Goal: Contribute content: Add original content to the website for others to see

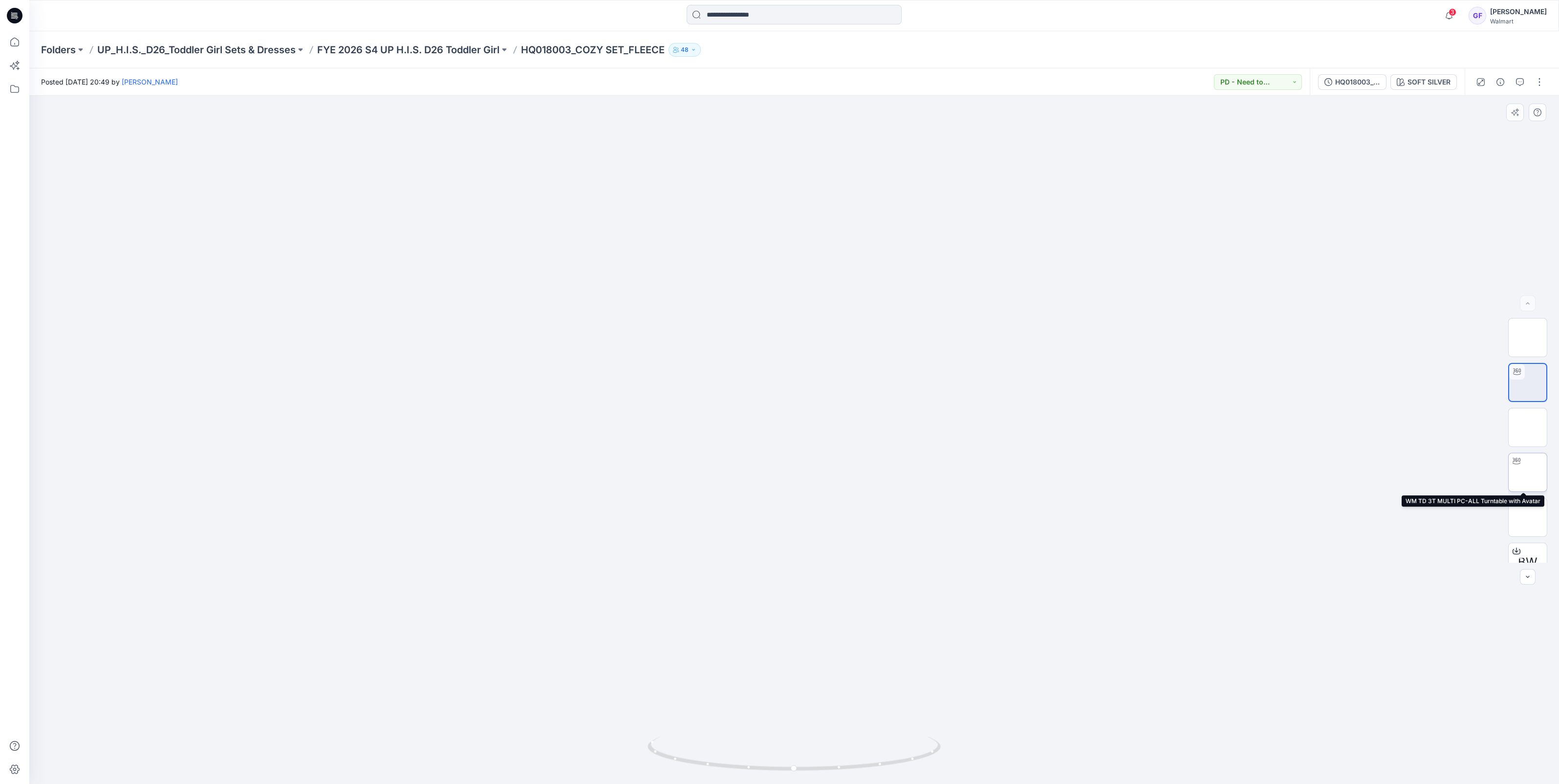
click at [1528, 473] on img at bounding box center [1528, 473] width 0 height 0
click at [1528, 543] on img at bounding box center [1528, 543] width 0 height 0
click at [1528, 408] on img at bounding box center [1528, 408] width 0 height 0
drag, startPoint x: 574, startPoint y: 47, endPoint x: 526, endPoint y: 48, distance: 48.0
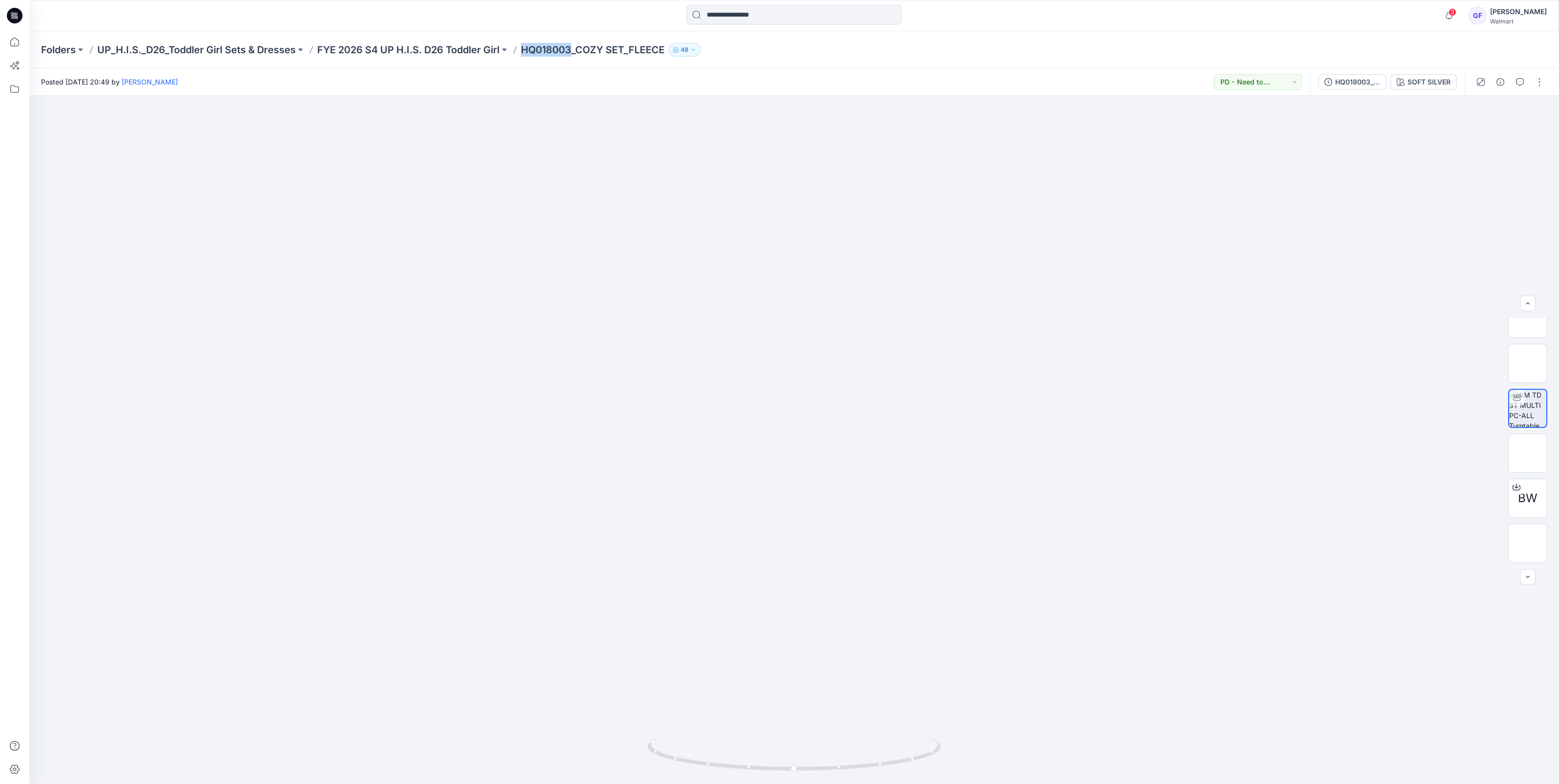
click at [526, 48] on p "HQ018003_COZY SET_FLEECE" at bounding box center [593, 50] width 144 height 13
copy p "HQ018003"
click at [218, 50] on p "UP_H.I.S._D26_Toddler Girl Sets & Dresses" at bounding box center [196, 50] width 198 height 13
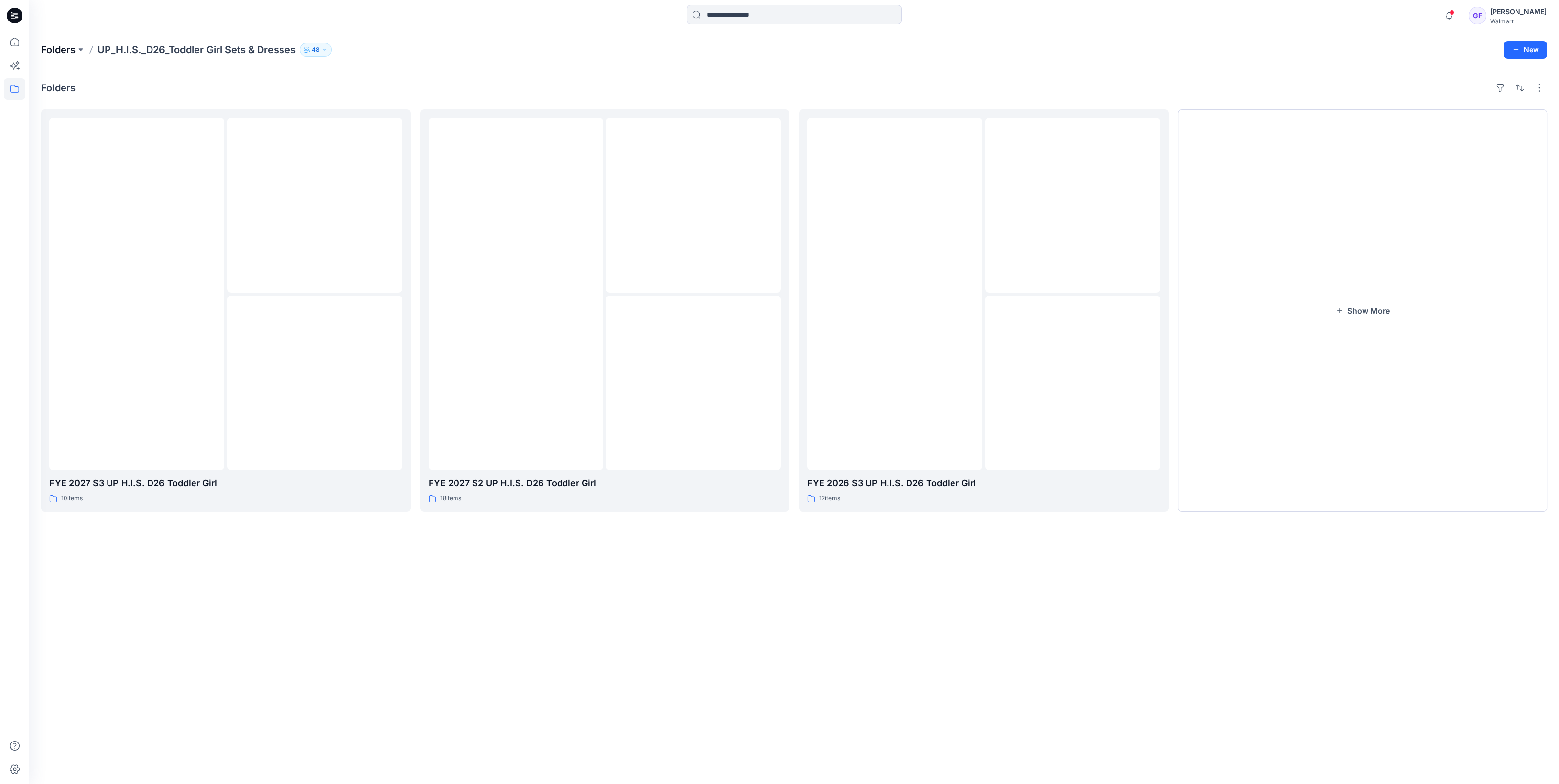
click at [66, 47] on p "Folders" at bounding box center [58, 50] width 35 height 13
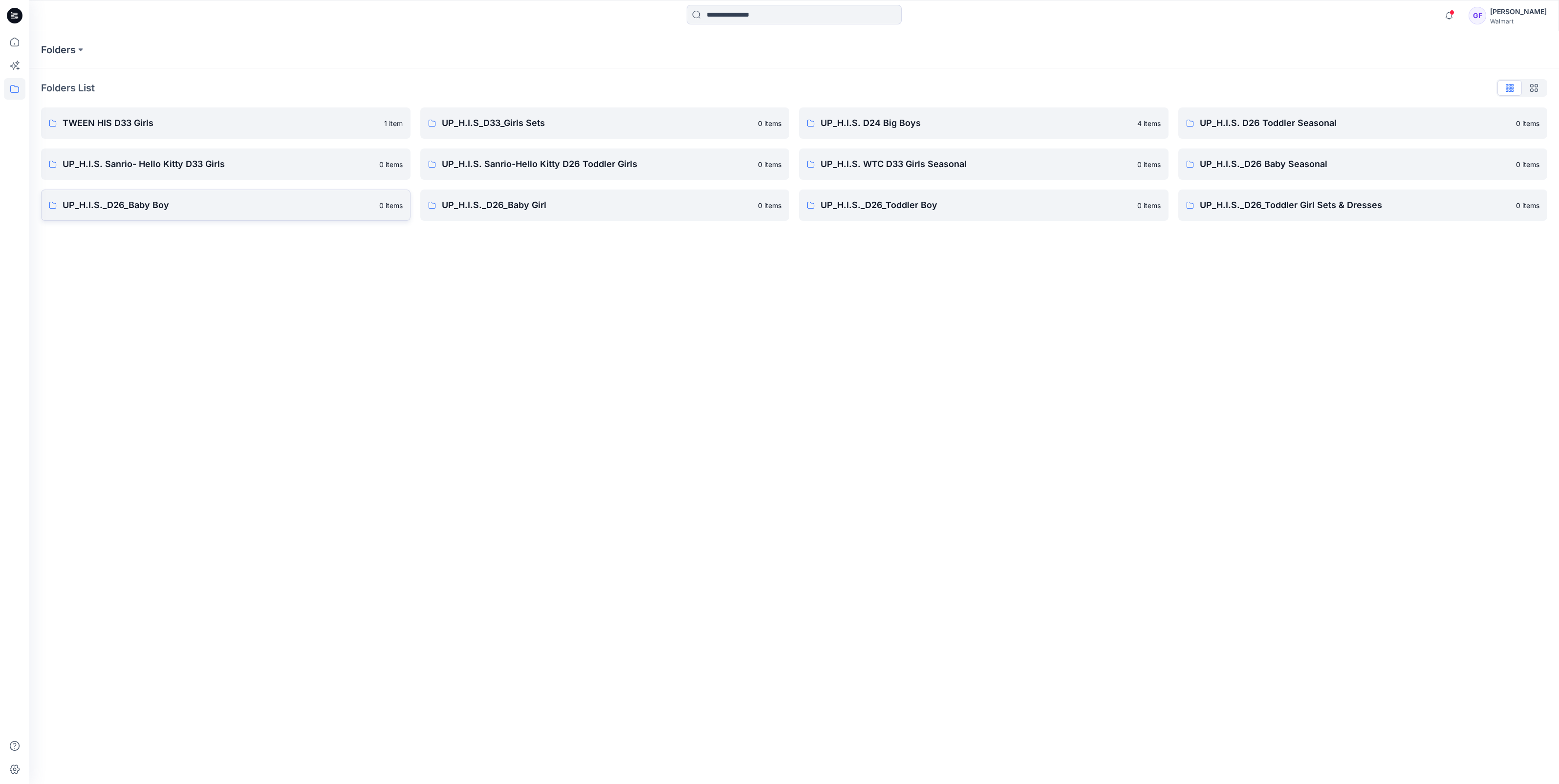
click at [134, 212] on p "UP_H.I.S._D26_Baby Boy" at bounding box center [218, 205] width 311 height 13
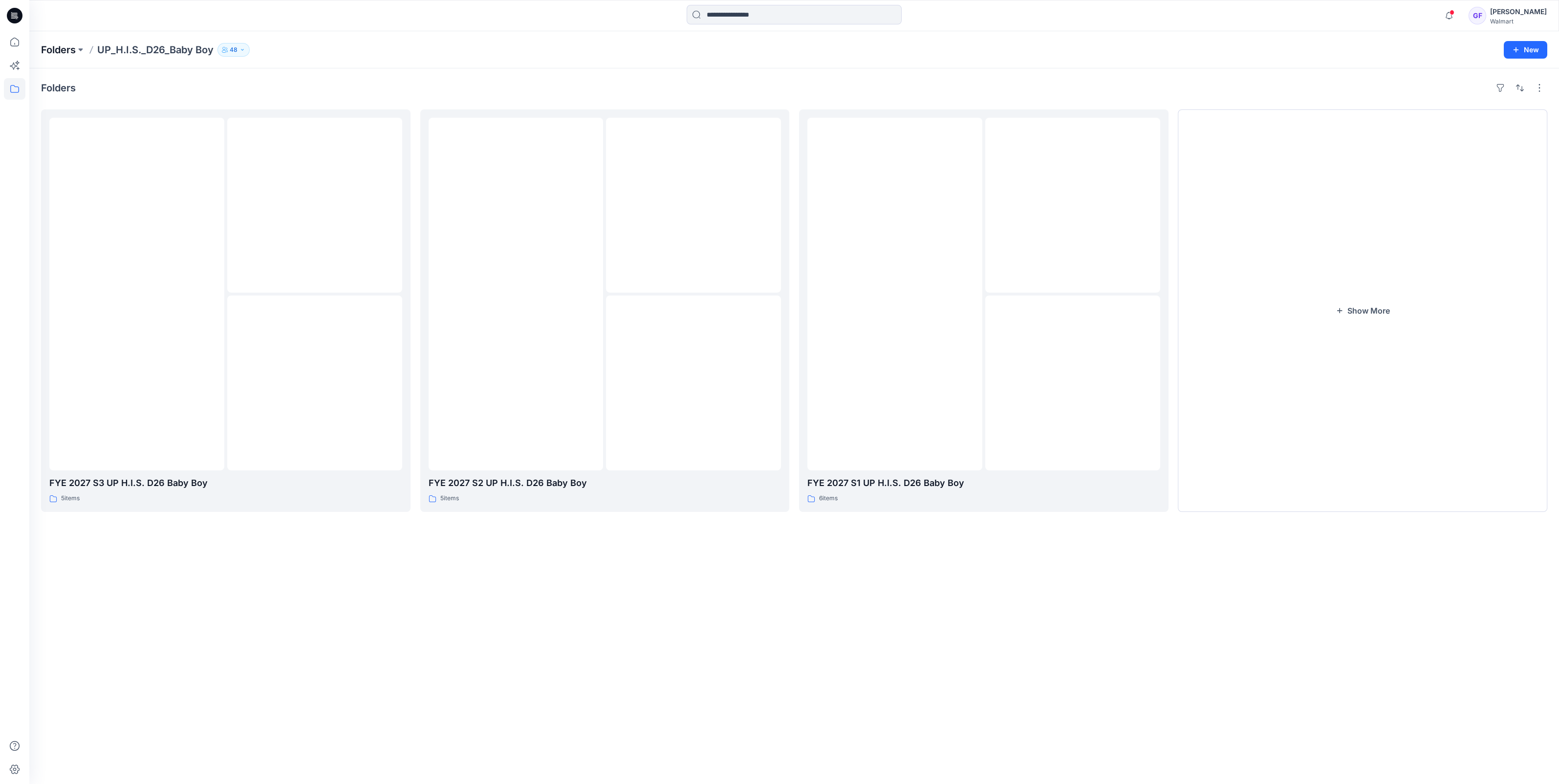
click at [58, 47] on p "Folders" at bounding box center [58, 50] width 35 height 13
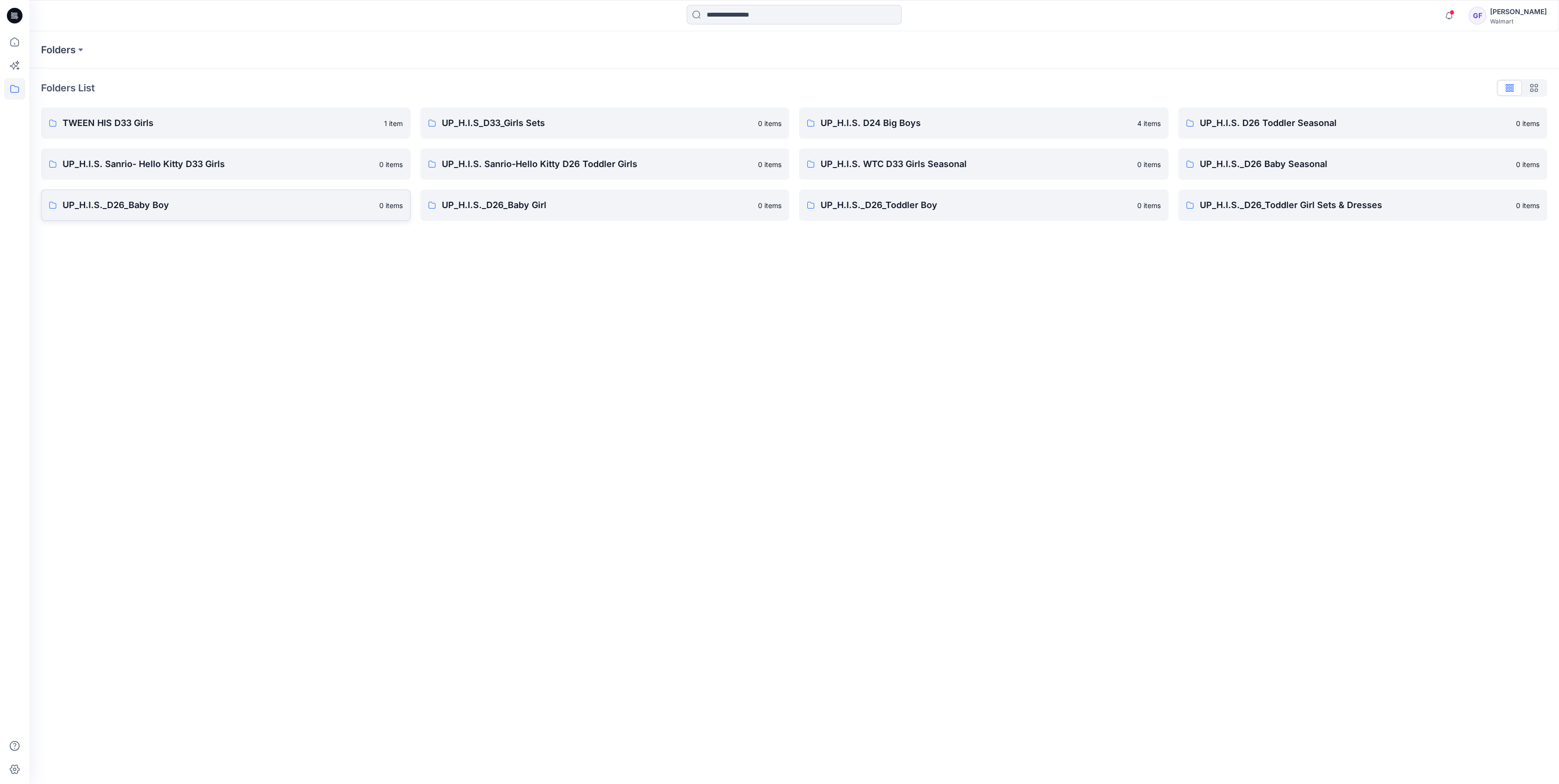
click at [198, 203] on p "UP_H.I.S._D26_Baby Boy" at bounding box center [218, 205] width 311 height 13
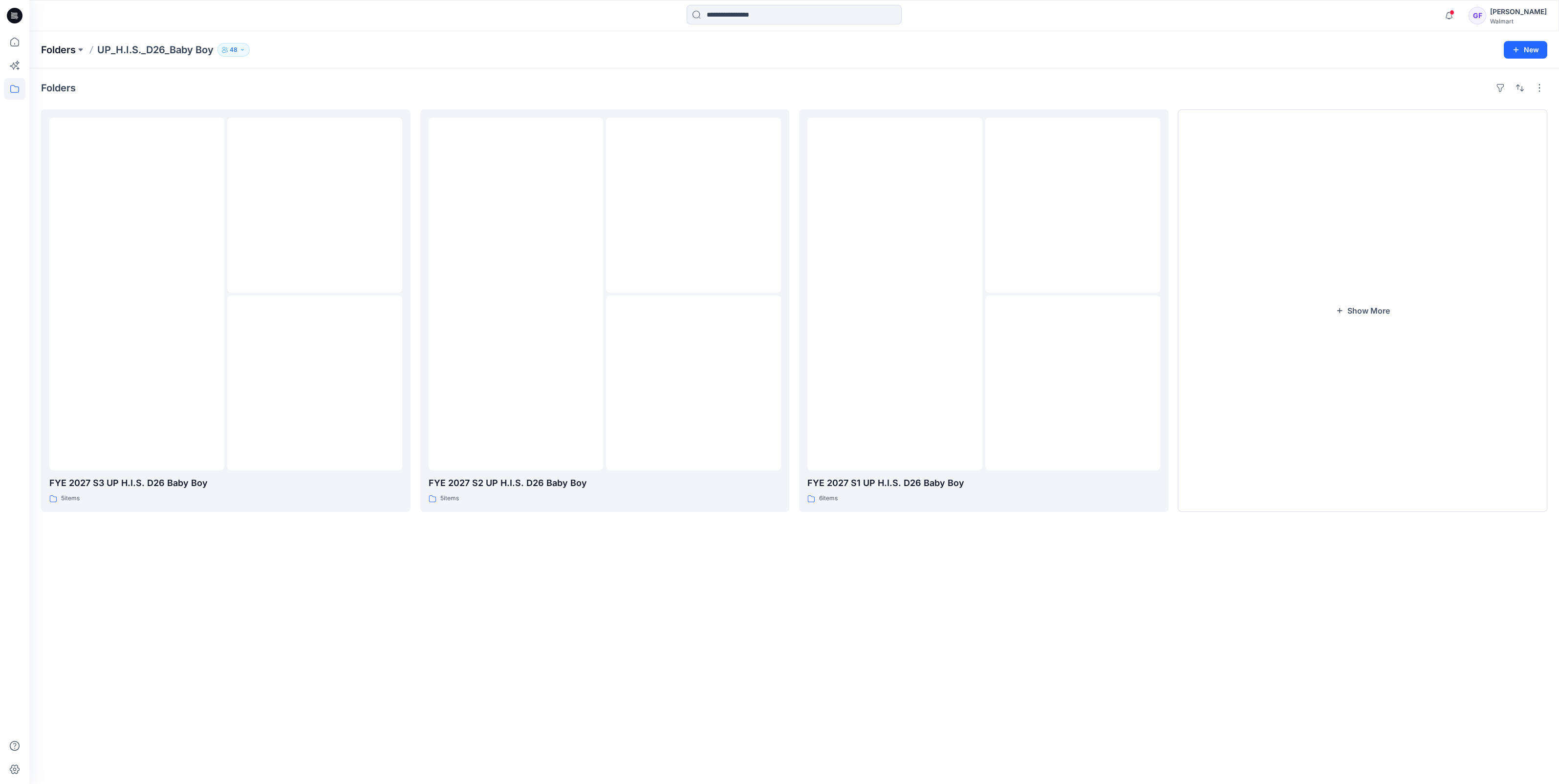
click at [64, 47] on p "Folders" at bounding box center [58, 50] width 35 height 13
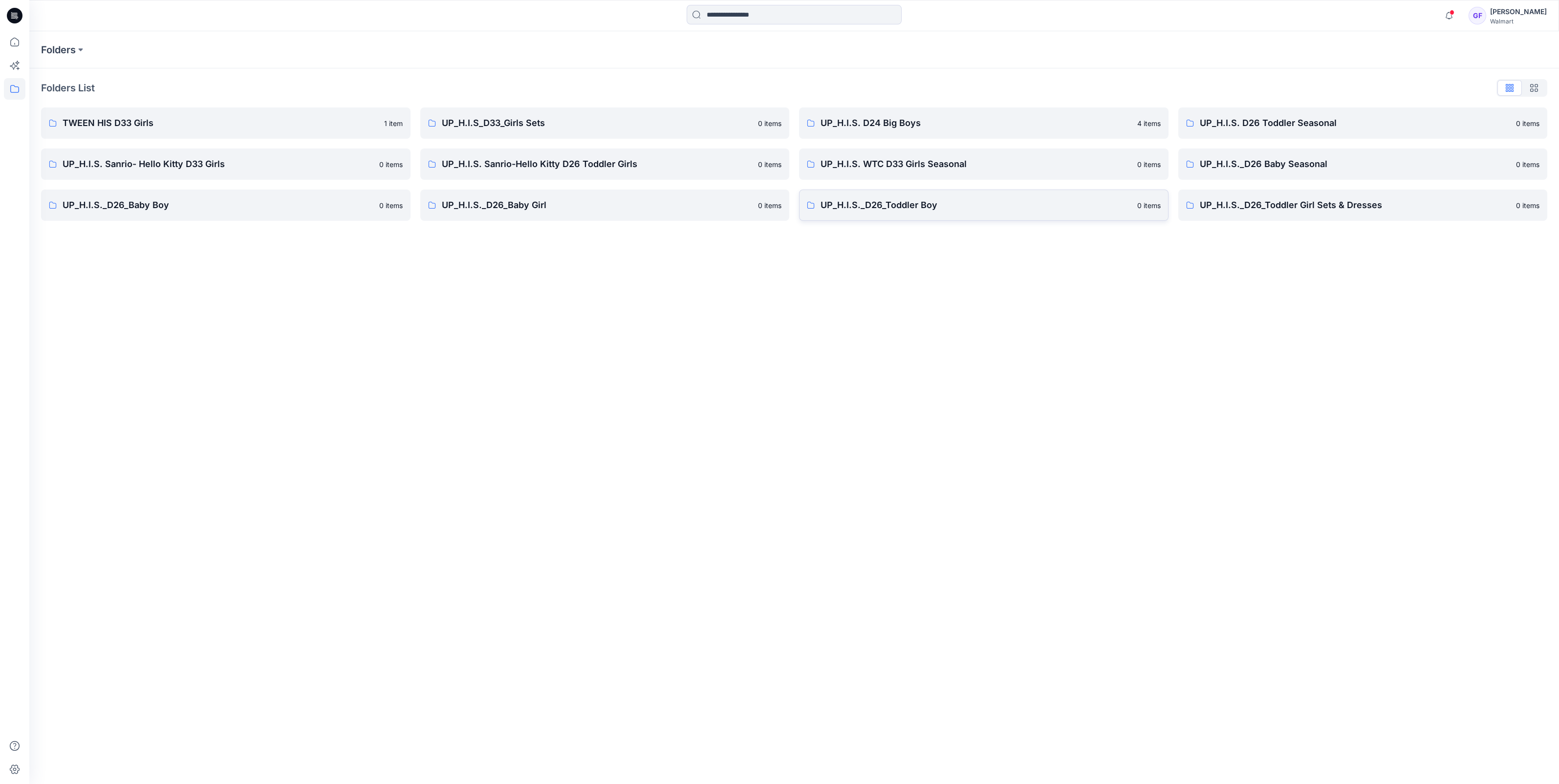
click at [893, 212] on p "UP_H.I.S._D26_Toddler Boy" at bounding box center [976, 205] width 311 height 13
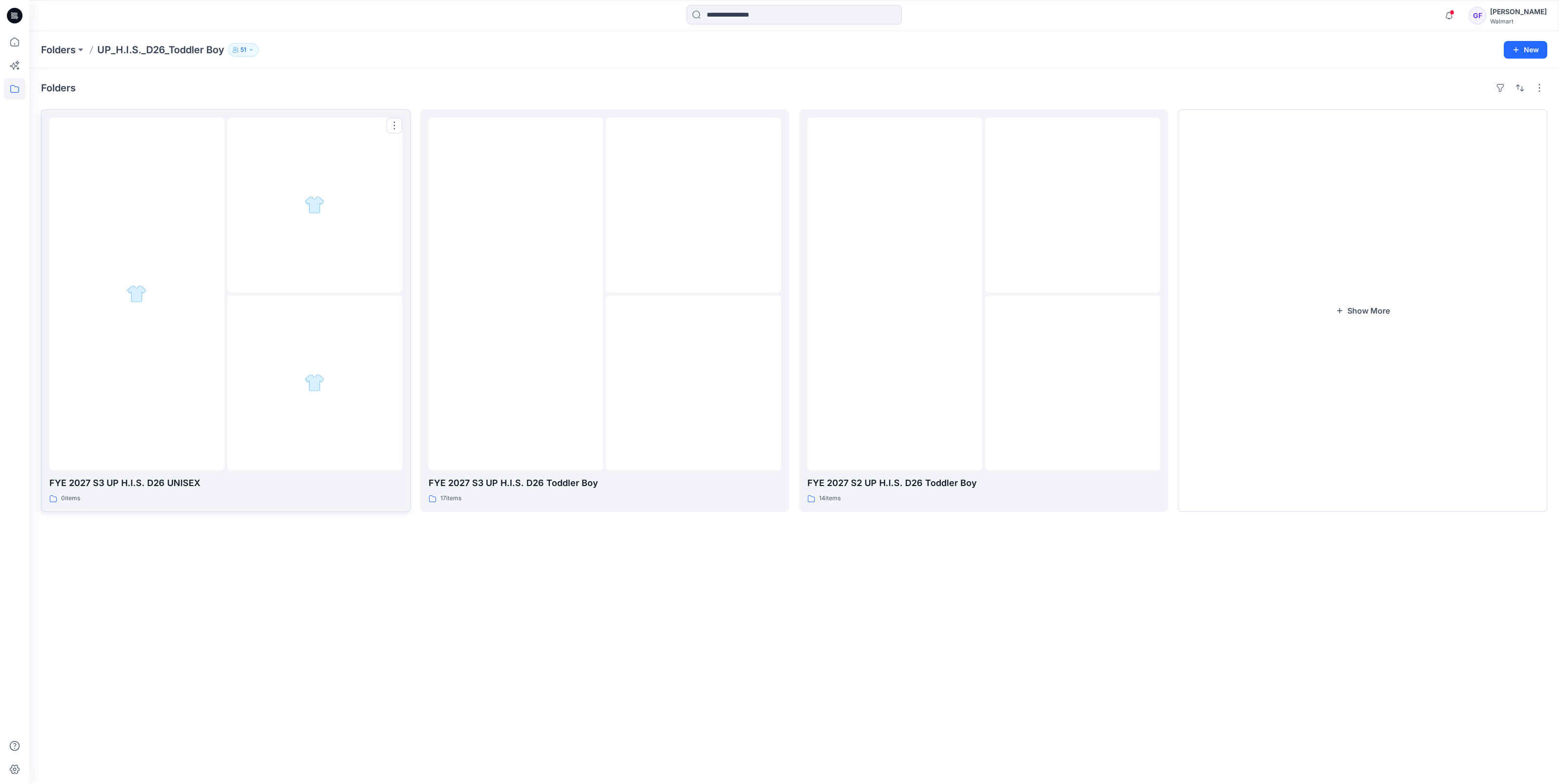
click at [164, 486] on p "FYE 2027 S3 UP H.I.S. D26 UNISEX" at bounding box center [226, 483] width 353 height 13
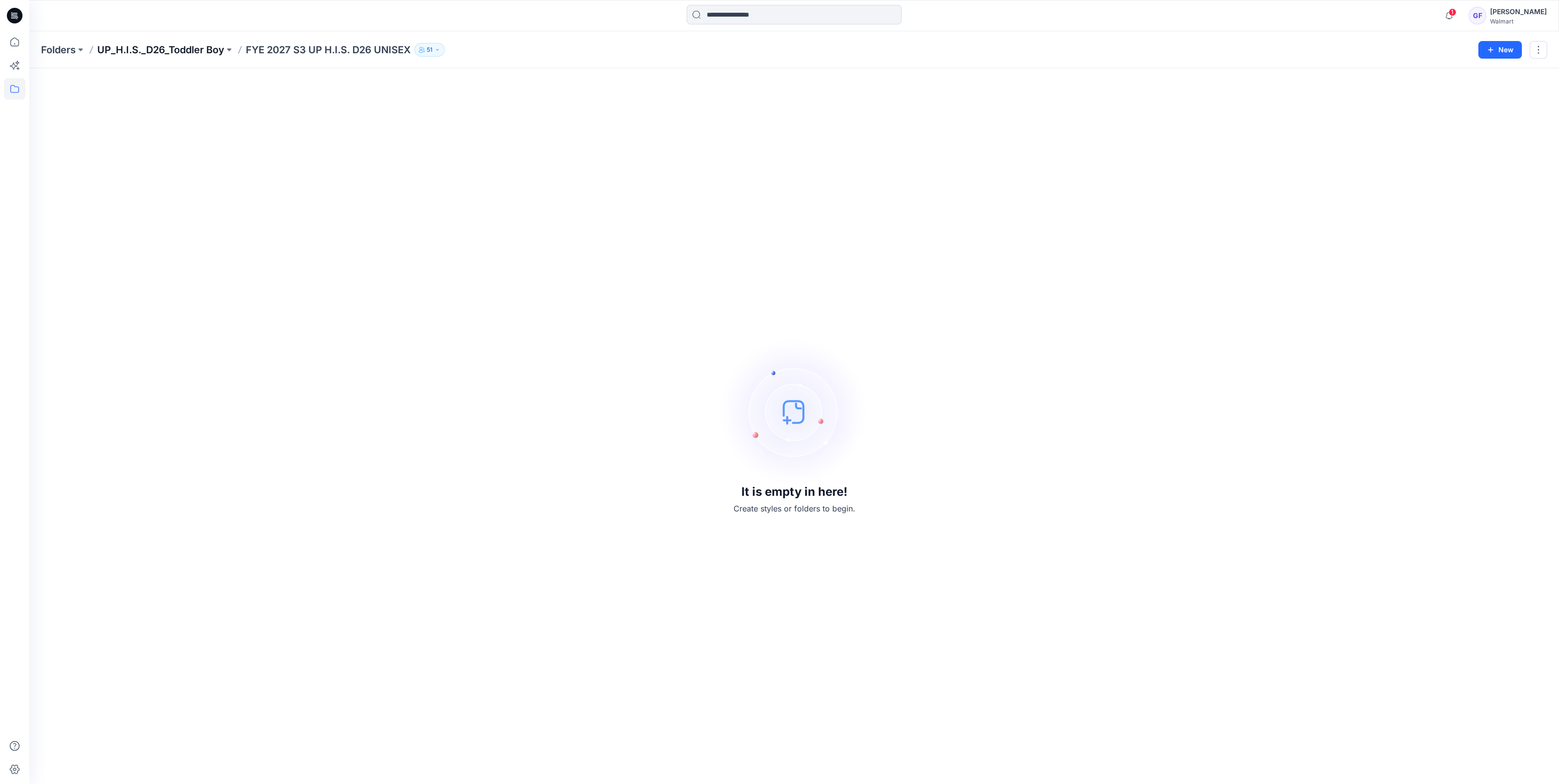
click at [178, 44] on p "UP_H.I.S._D26_Toddler Boy" at bounding box center [161, 50] width 127 height 13
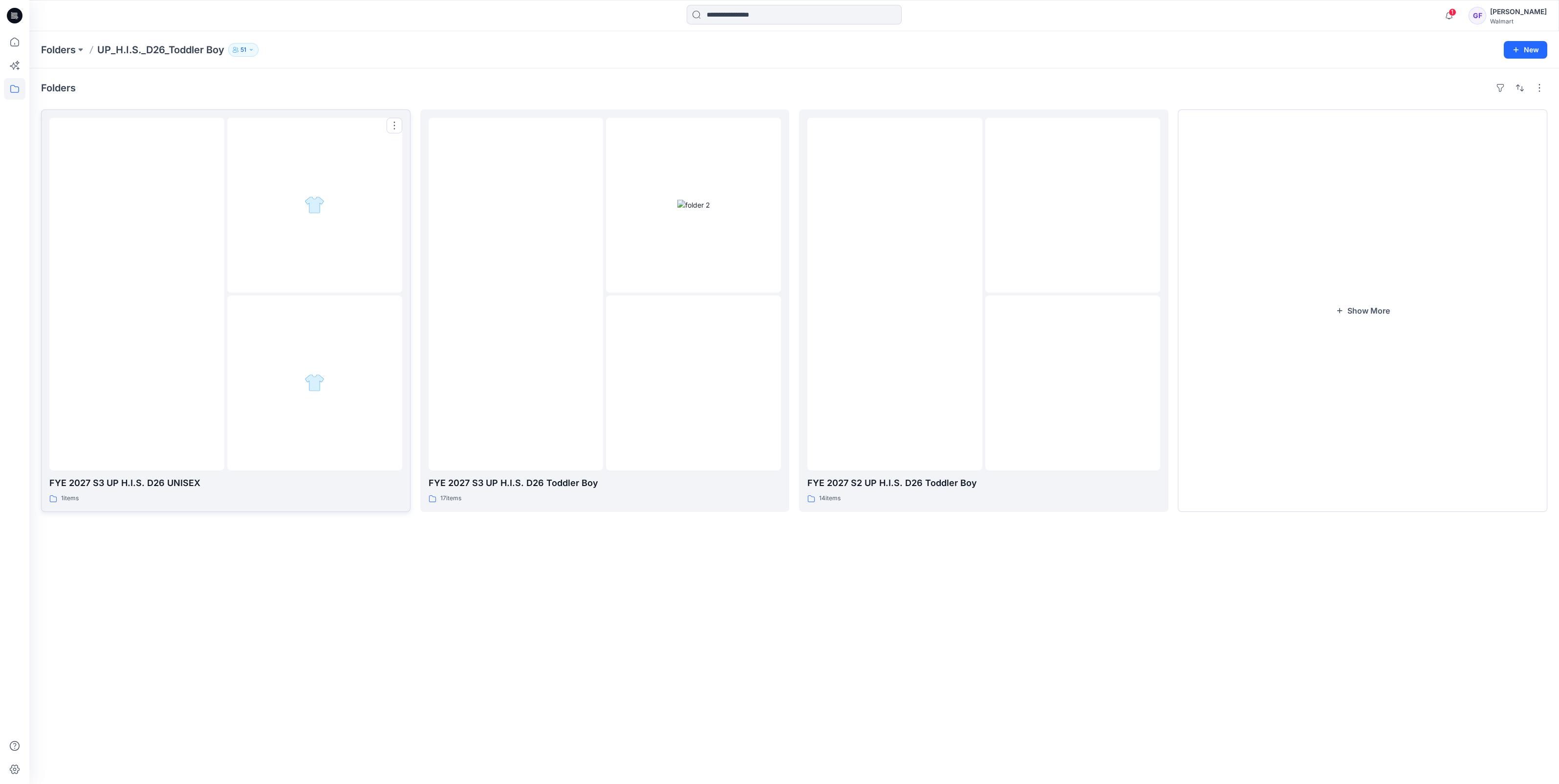
click at [171, 364] on div at bounding box center [137, 294] width 175 height 353
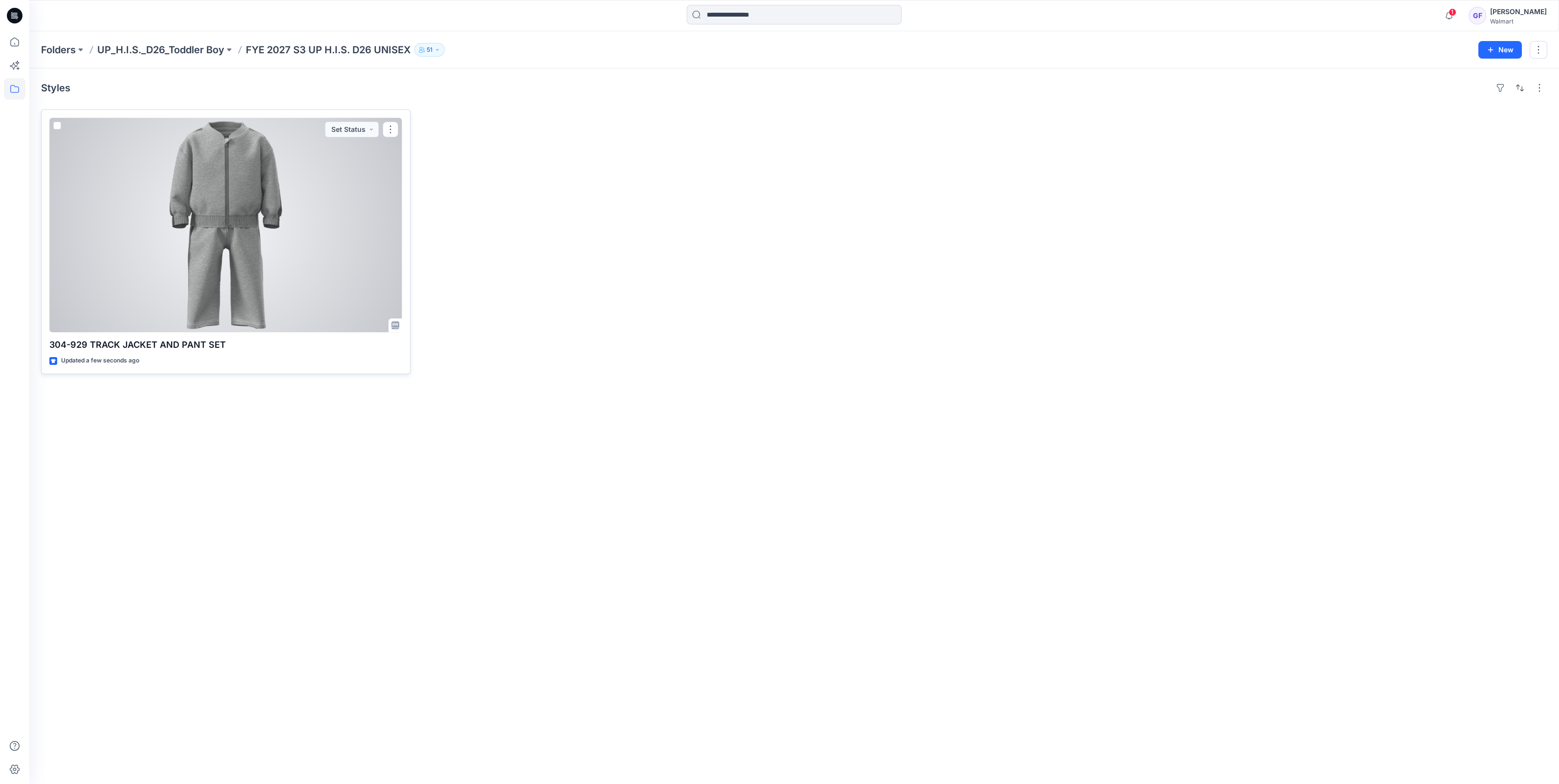
click at [272, 229] on div at bounding box center [226, 225] width 353 height 214
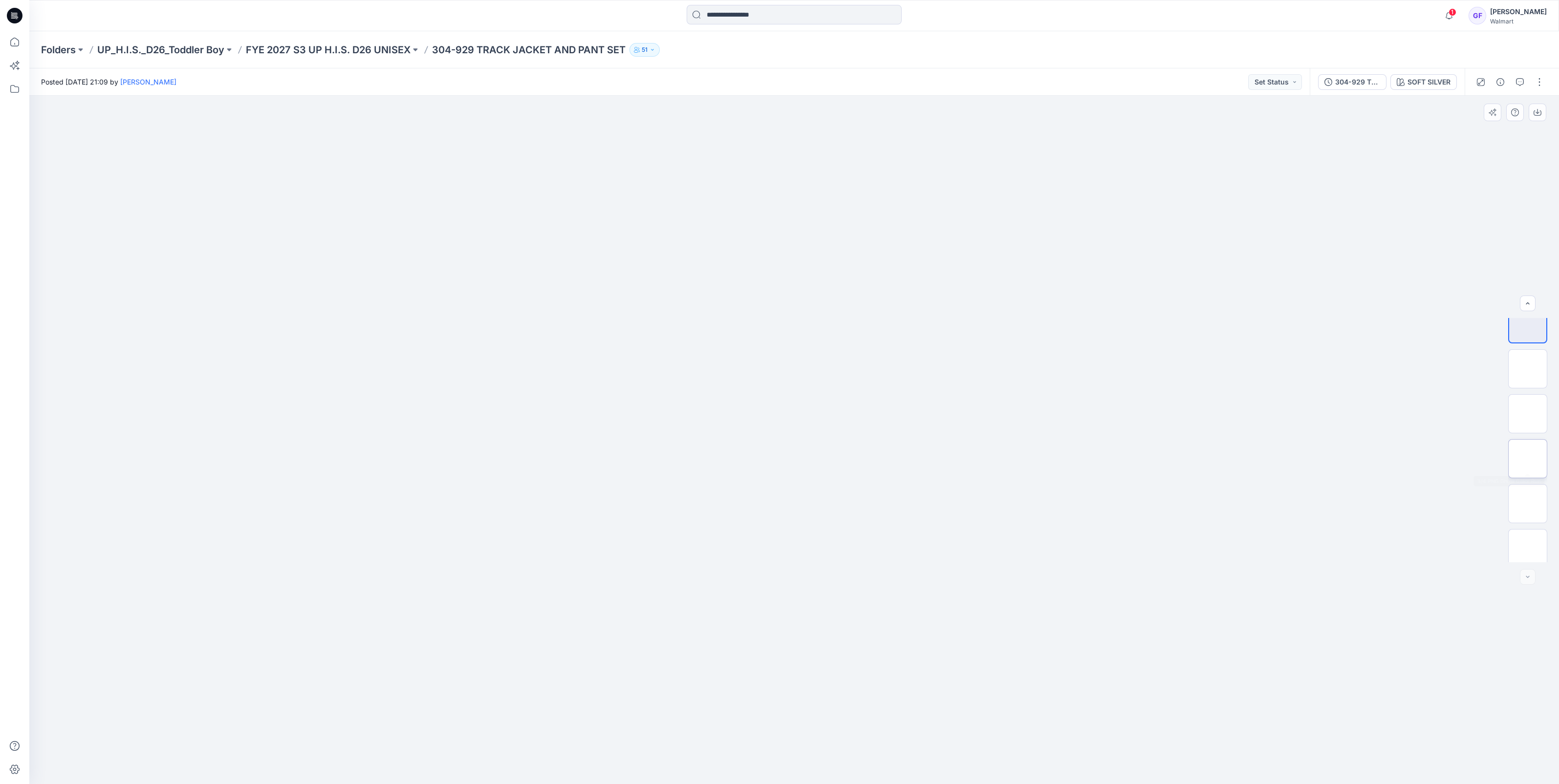
scroll to position [19, 0]
click at [322, 50] on p "FYE 2027 S3 UP H.I.S. D26 UNISEX" at bounding box center [328, 50] width 165 height 13
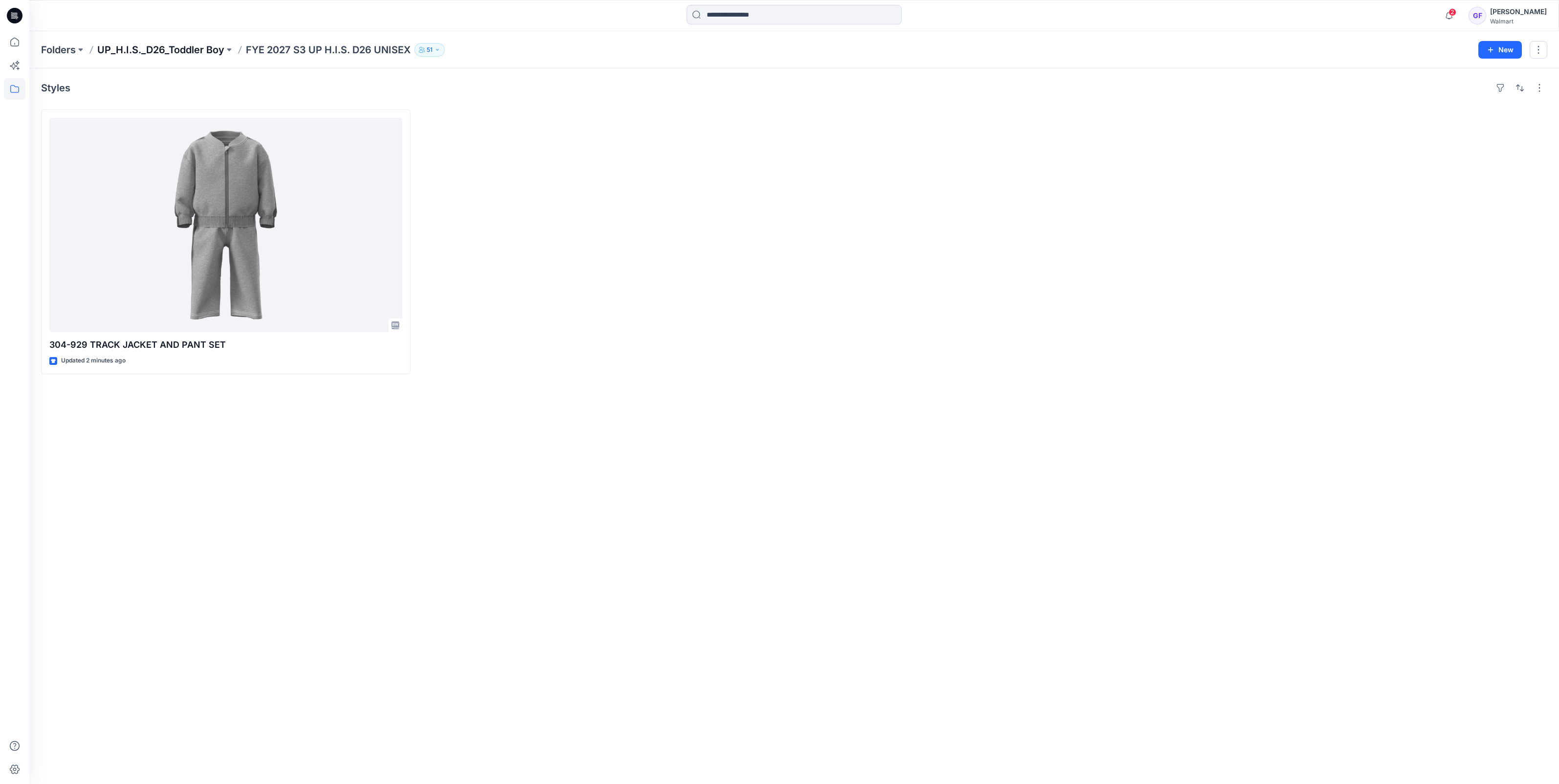
click at [179, 50] on p "UP_H.I.S._D26_Toddler Boy" at bounding box center [161, 50] width 127 height 13
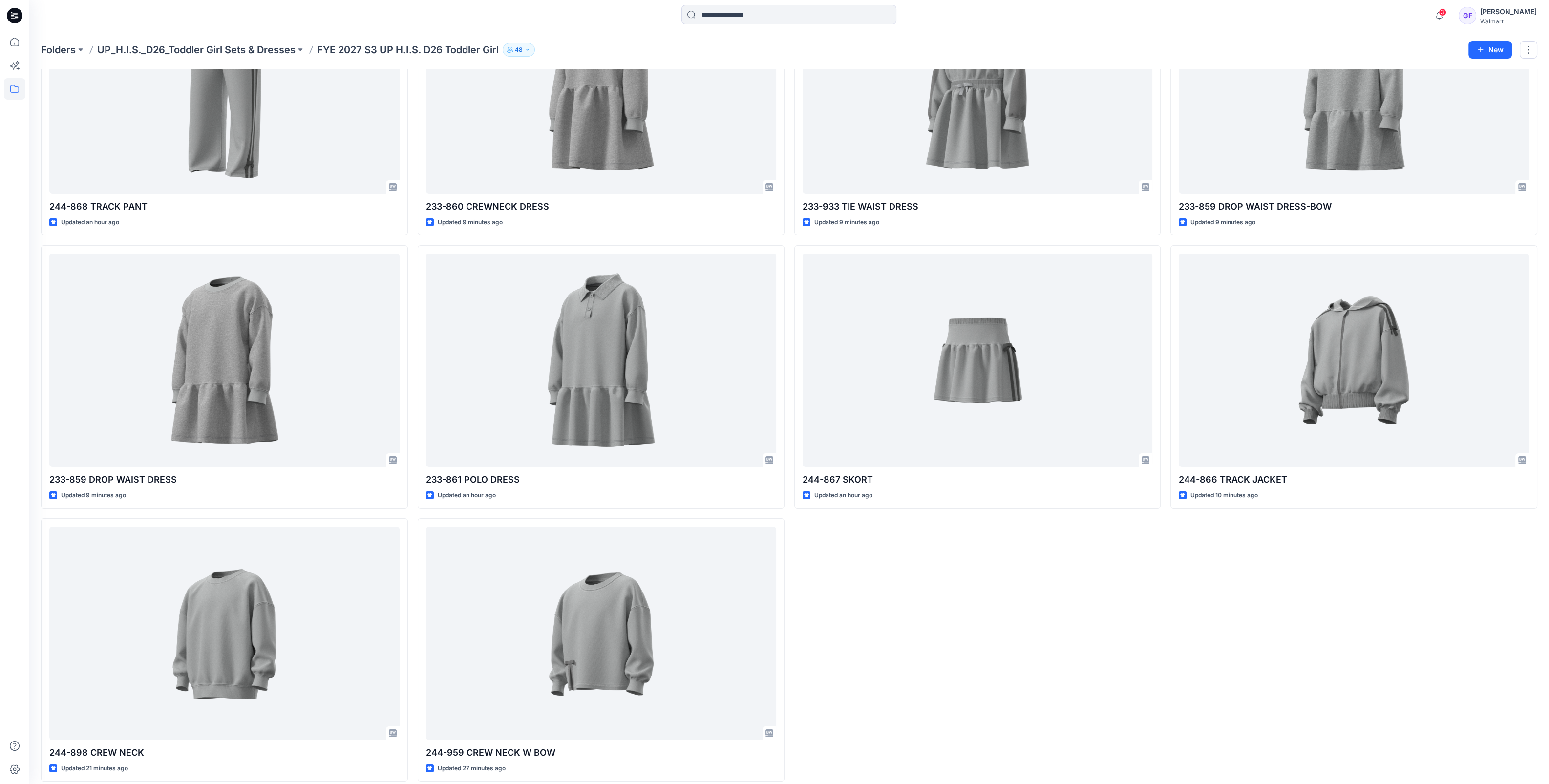
scroll to position [146, 0]
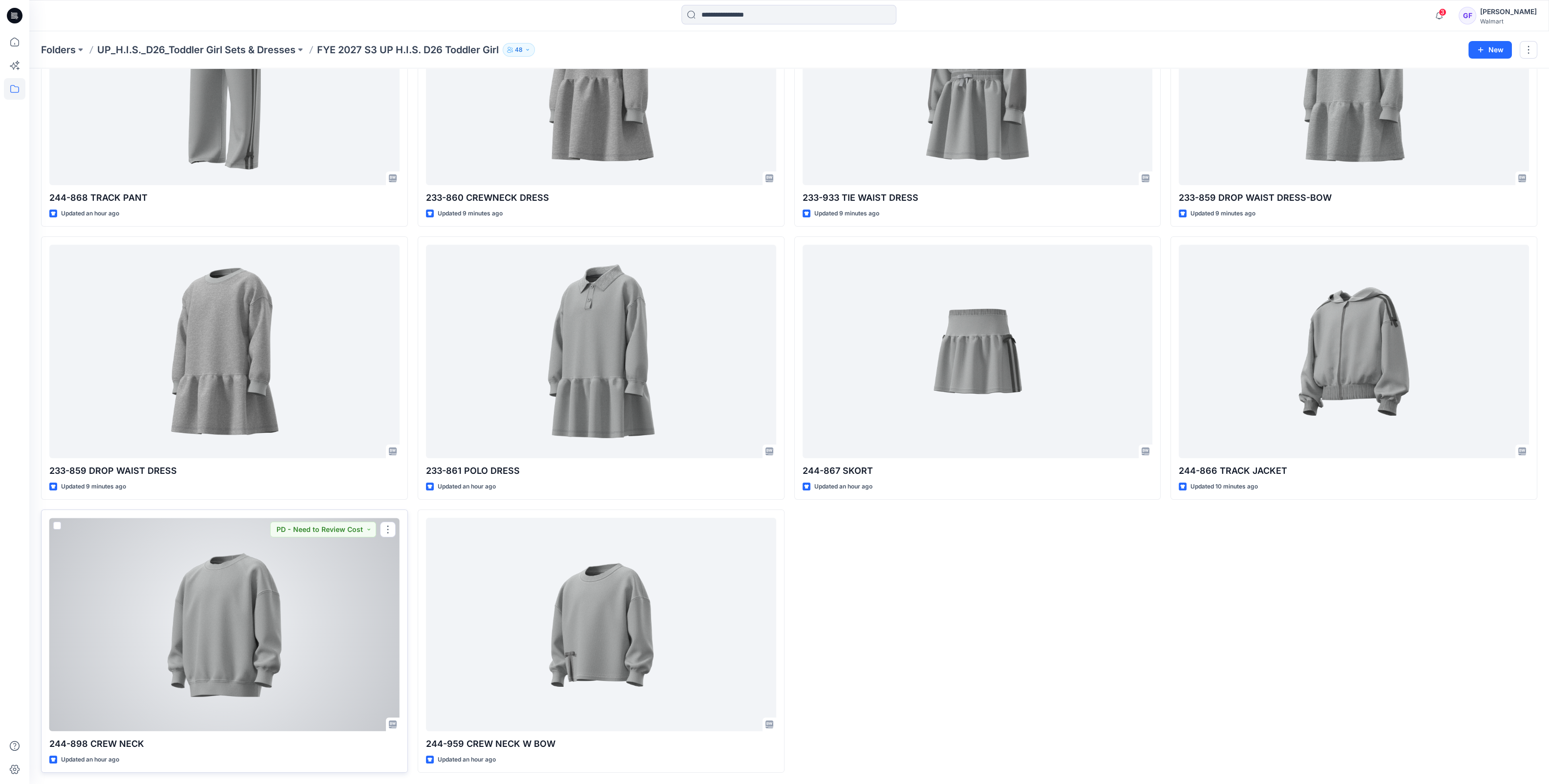
click at [234, 677] on div at bounding box center [225, 624] width 351 height 214
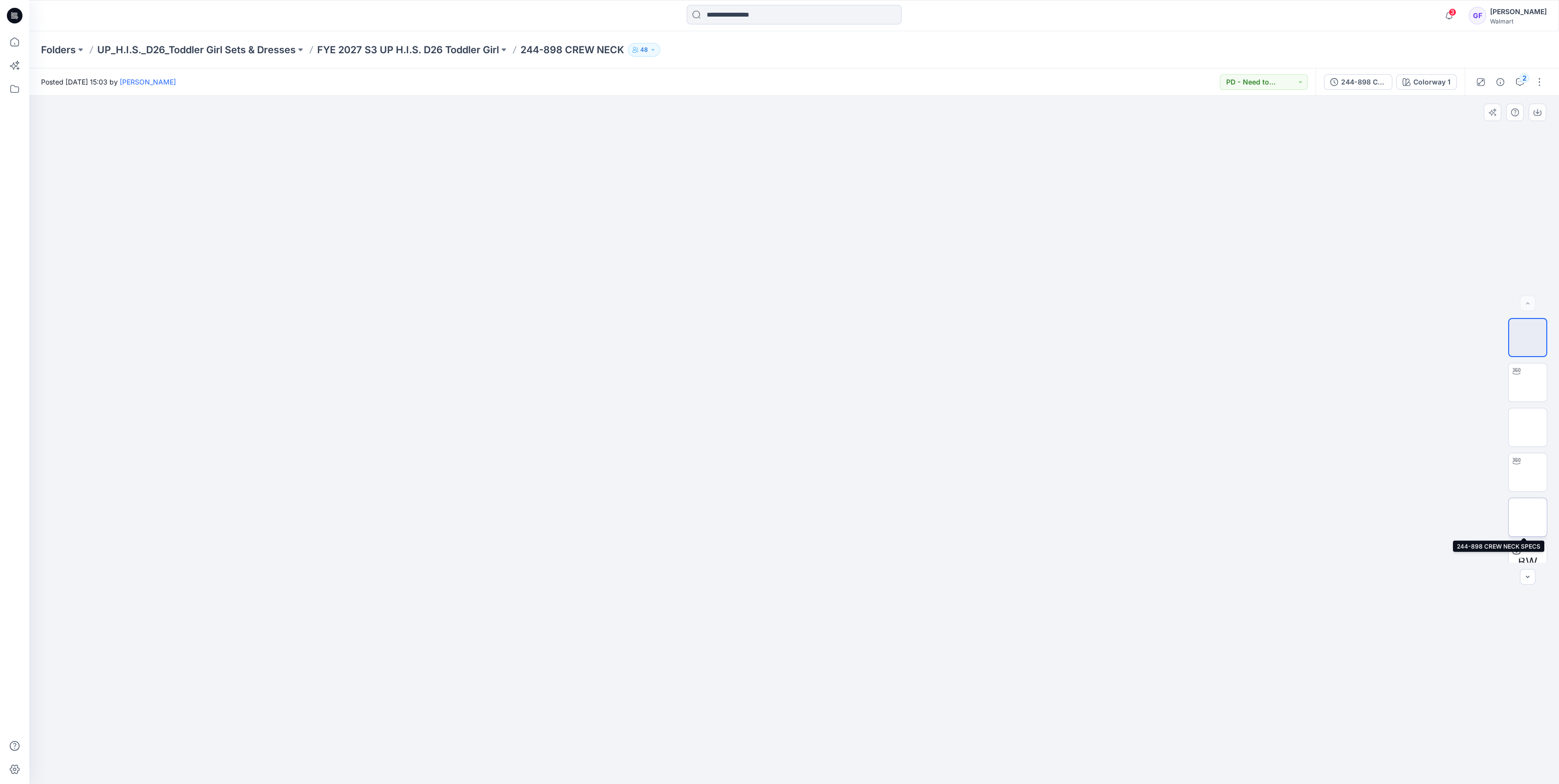
click at [1528, 517] on img at bounding box center [1528, 517] width 0 height 0
click at [424, 47] on p "FYE 2027 S3 UP H.I.S. D26 Toddler Girl" at bounding box center [408, 50] width 182 height 13
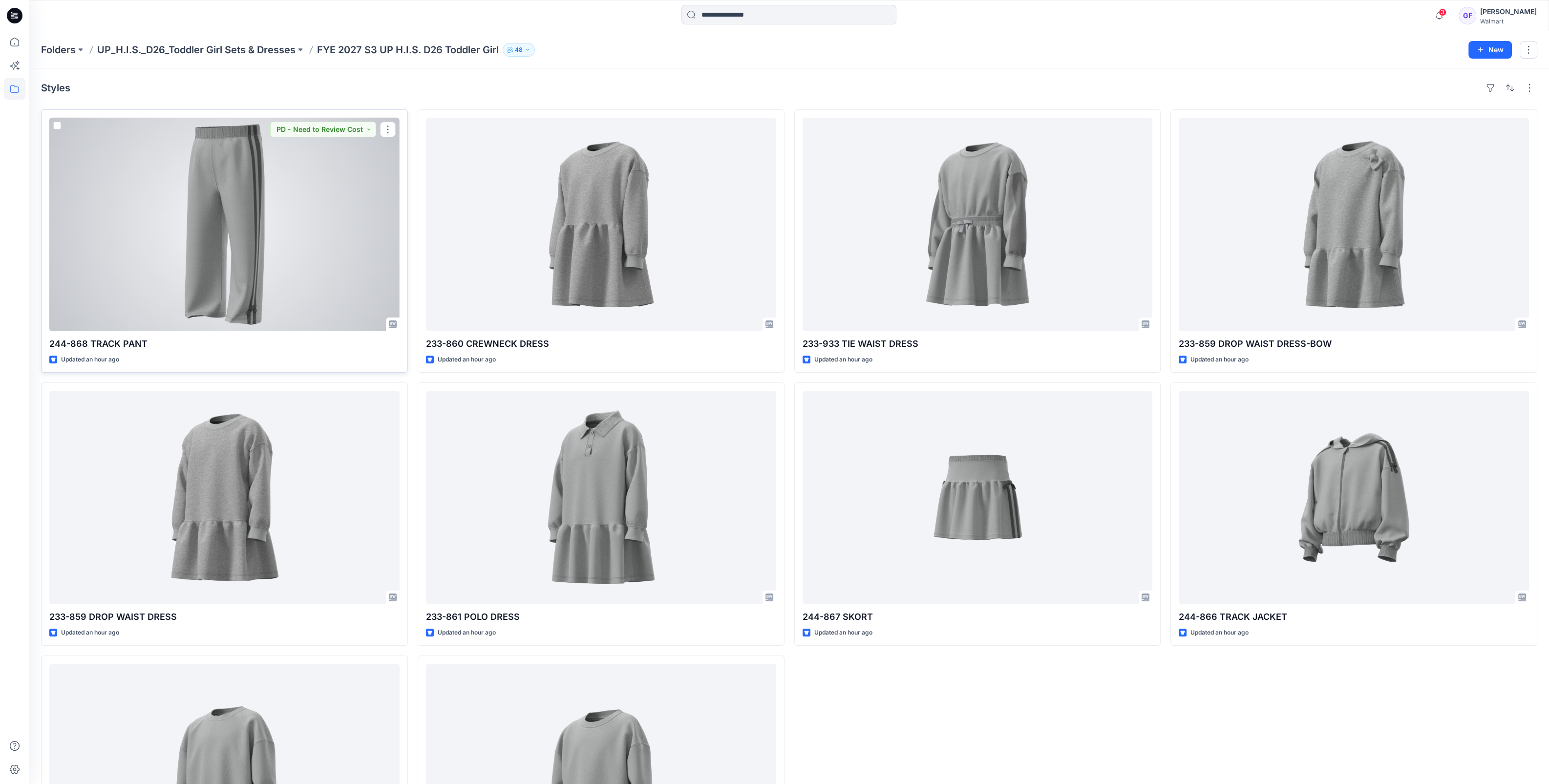
click at [225, 278] on div at bounding box center [225, 224] width 351 height 214
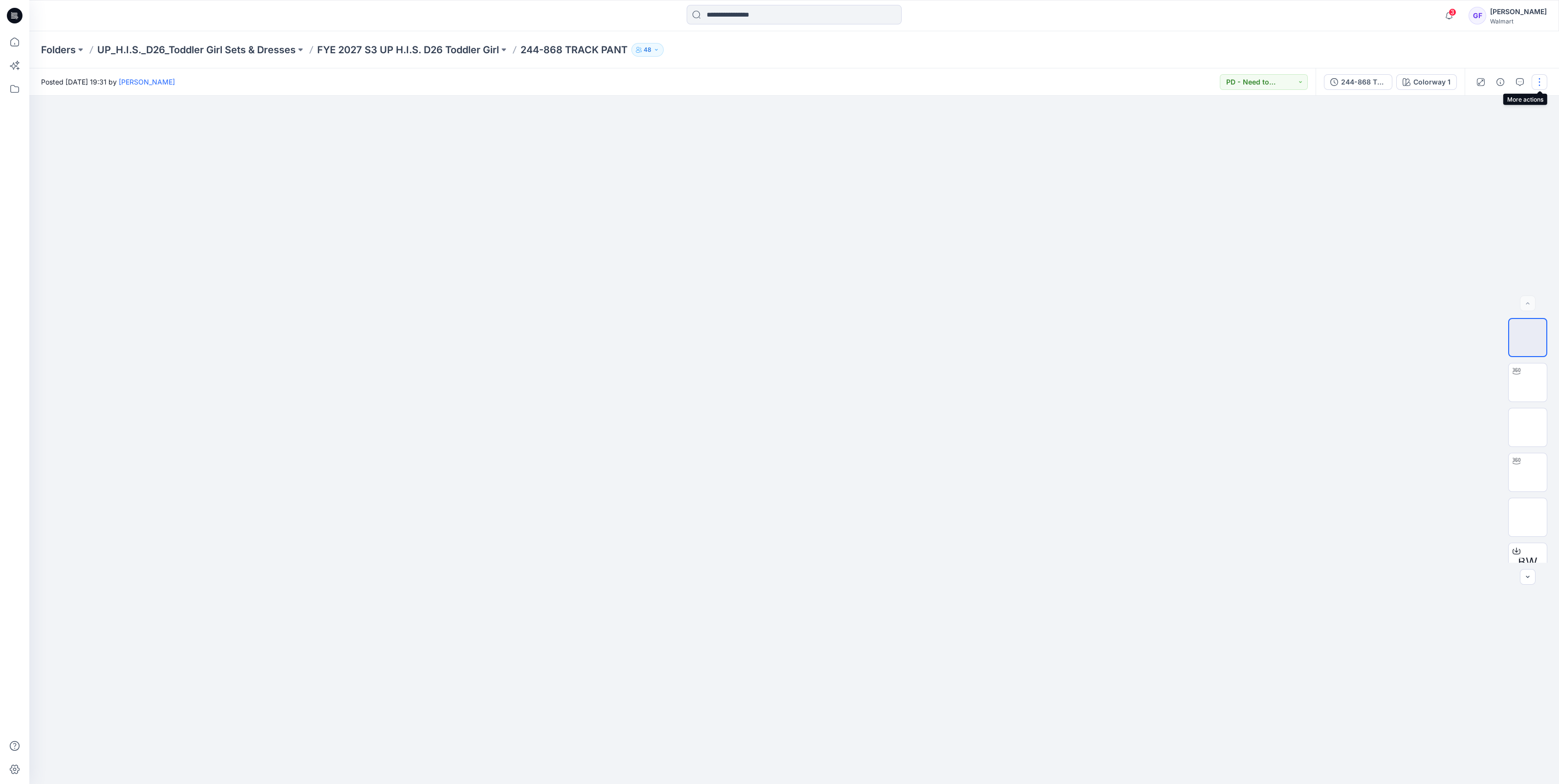
click at [1538, 80] on button "button" at bounding box center [1539, 81] width 16 height 16
click at [1479, 130] on p "Edit" at bounding box center [1477, 132] width 13 height 10
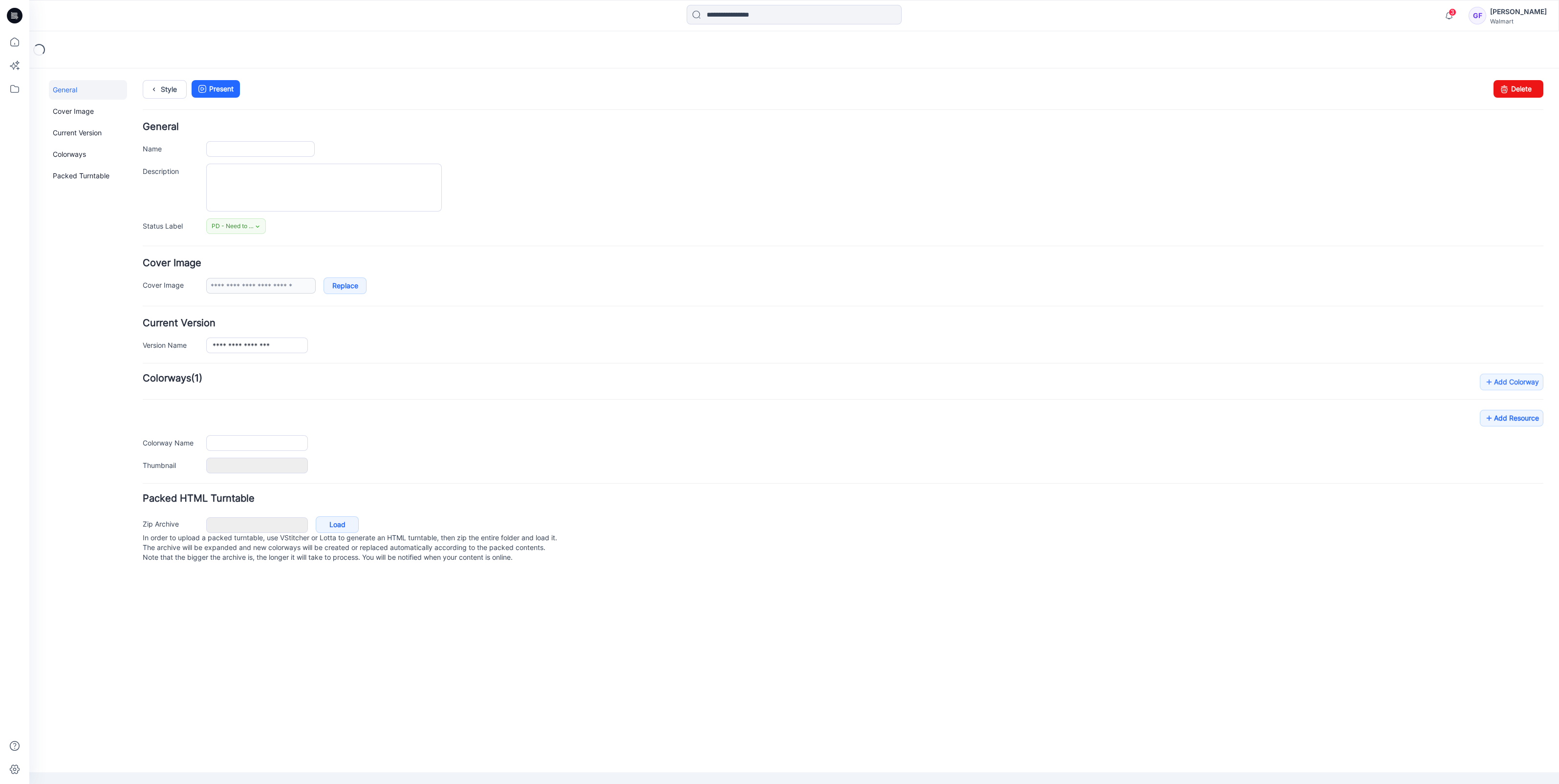
type input "**********"
type textarea "**********"
type input "**********"
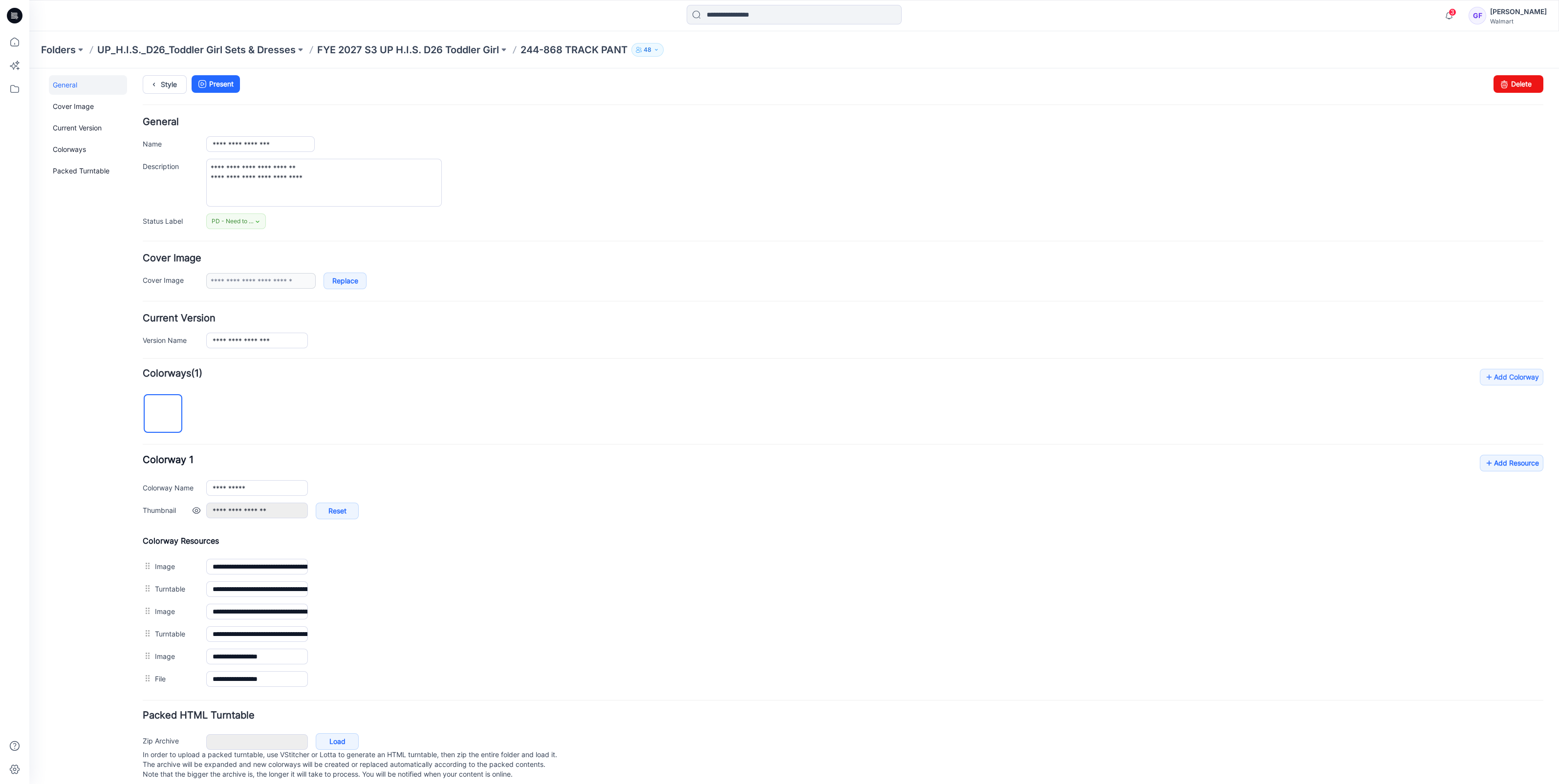
scroll to position [20, 0]
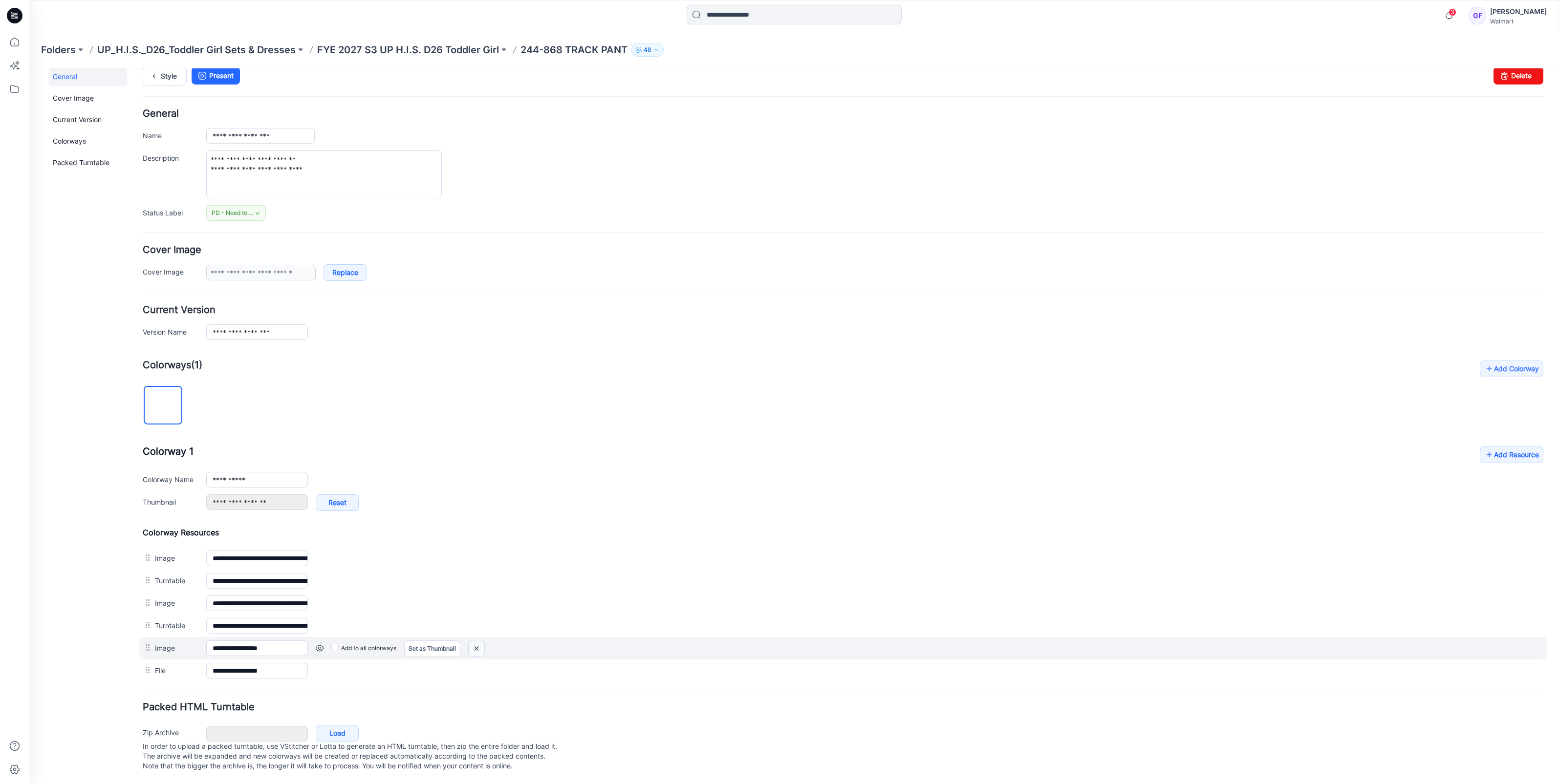
click at [477, 641] on img at bounding box center [476, 649] width 16 height 16
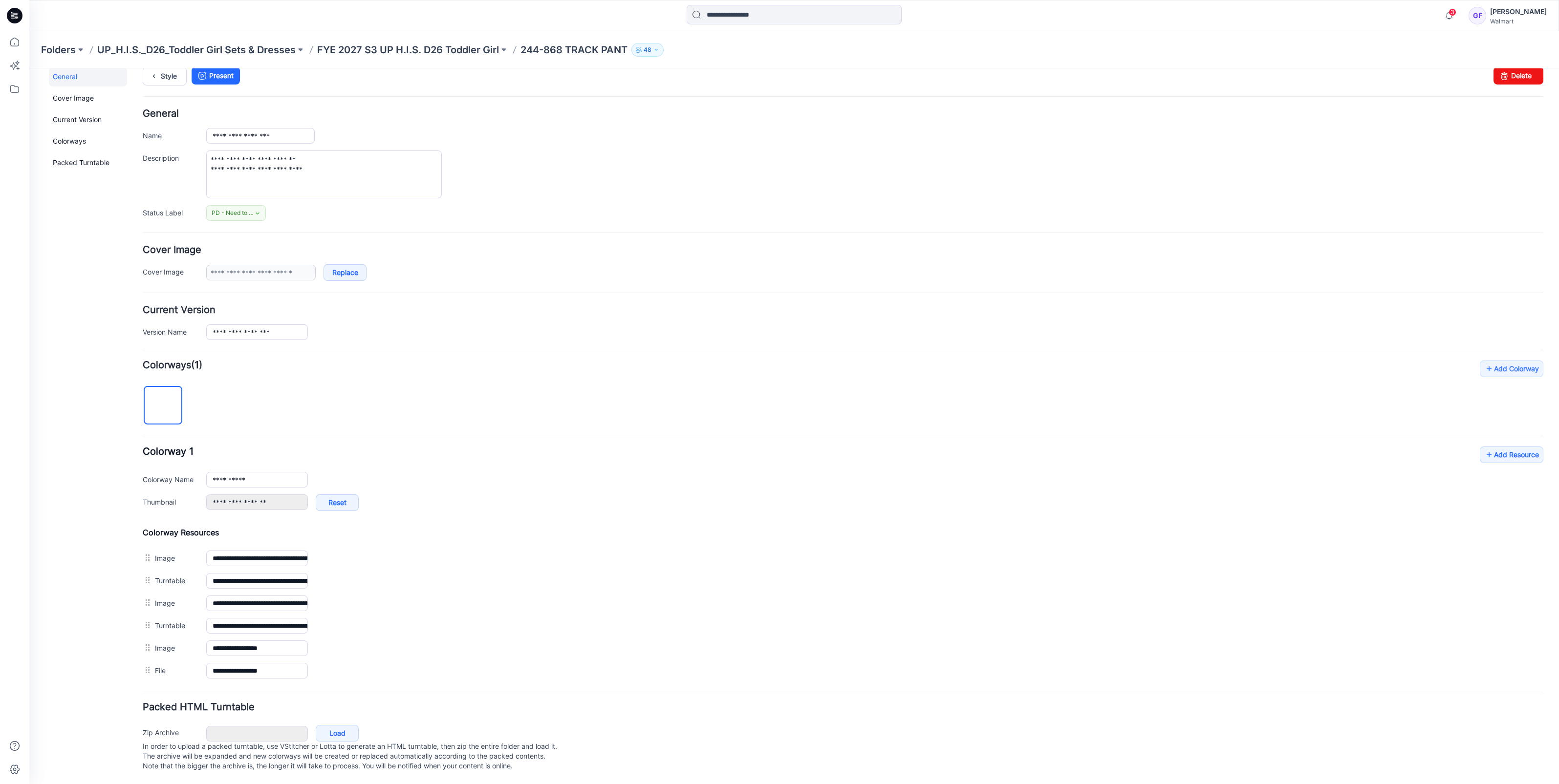
scroll to position [0, 0]
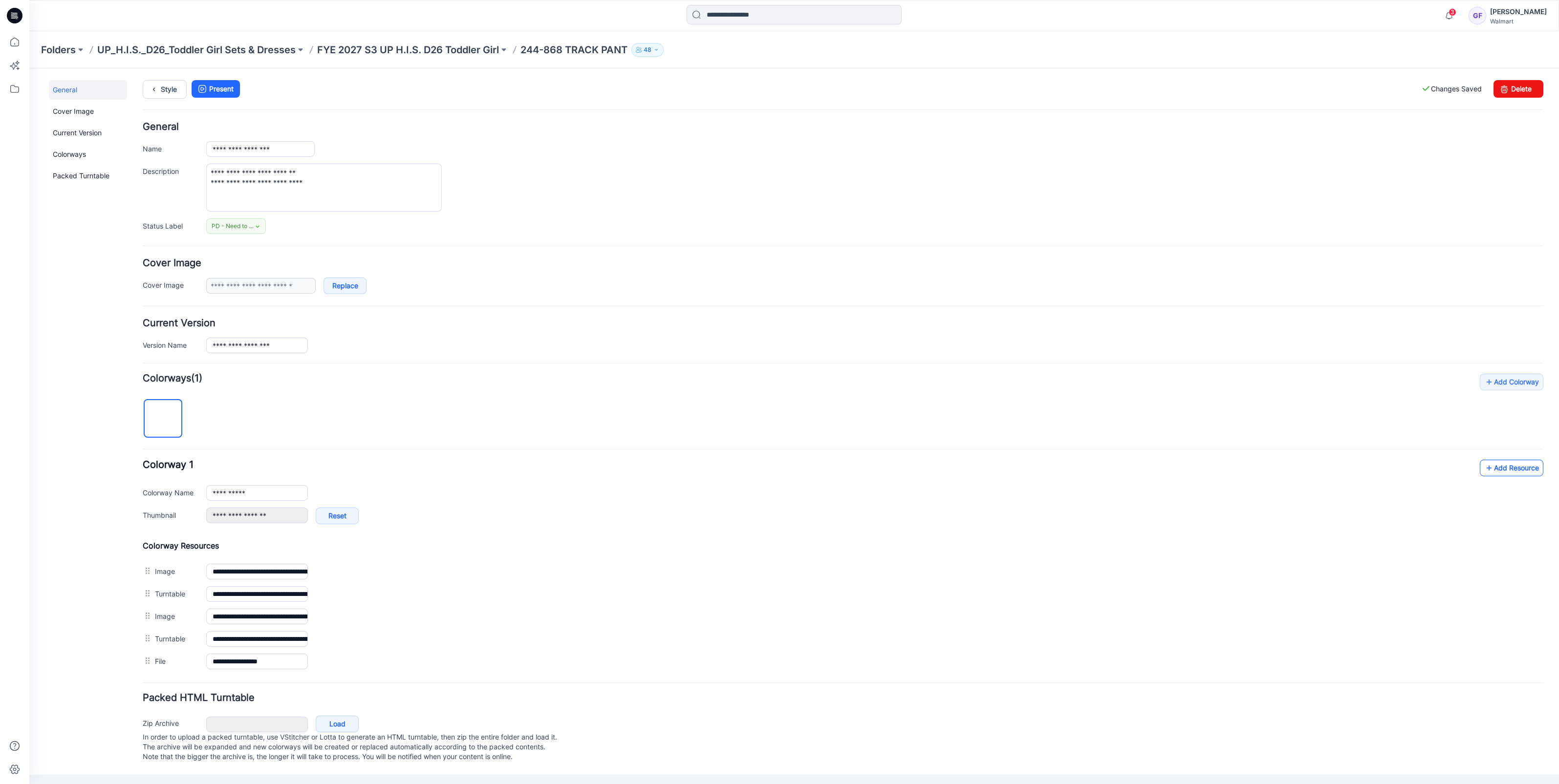
click at [1506, 466] on link "Add Resource" at bounding box center [1512, 467] width 64 height 16
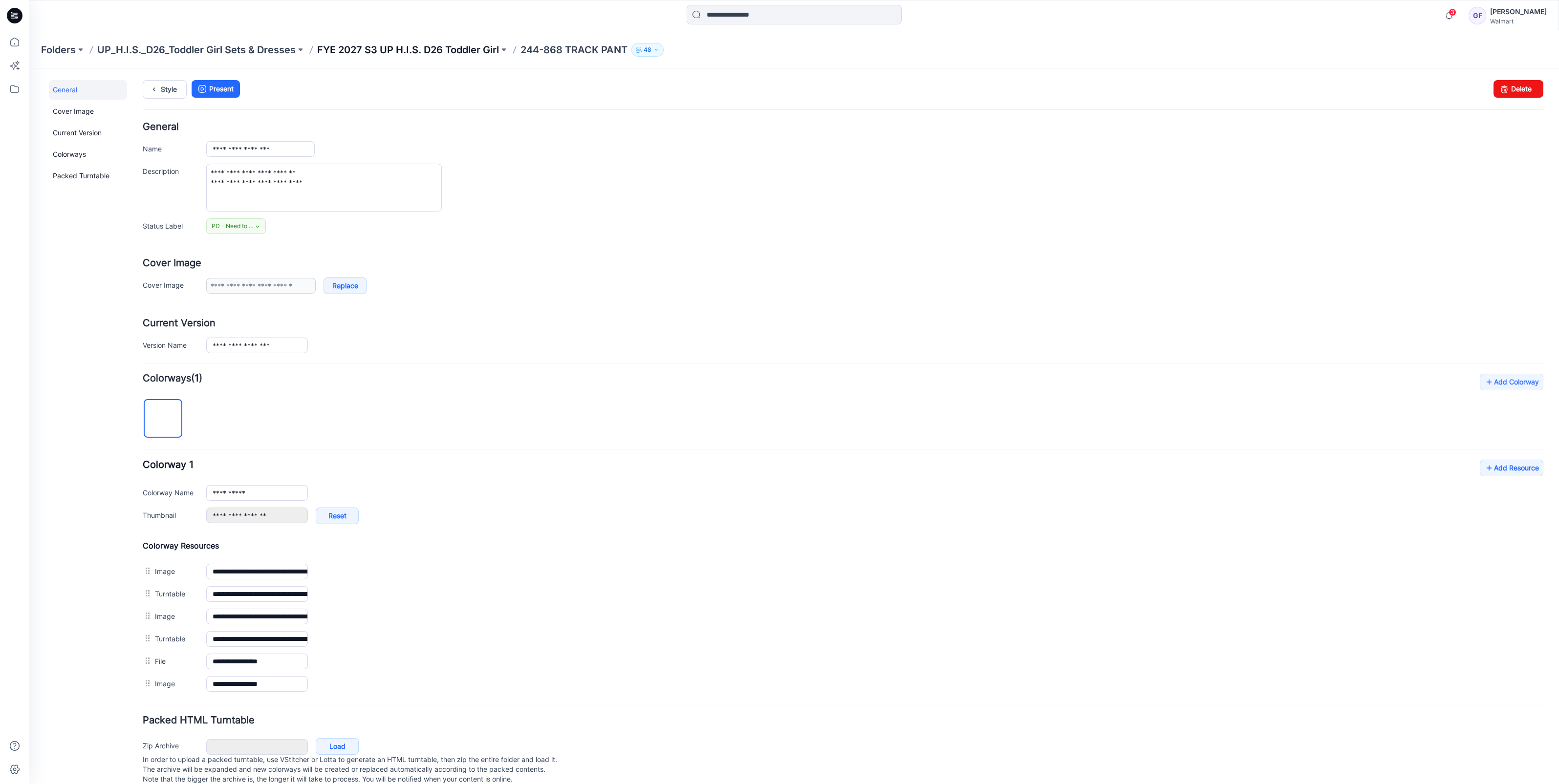
click at [473, 47] on p "FYE 2027 S3 UP H.I.S. D26 Toddler Girl" at bounding box center [408, 50] width 182 height 13
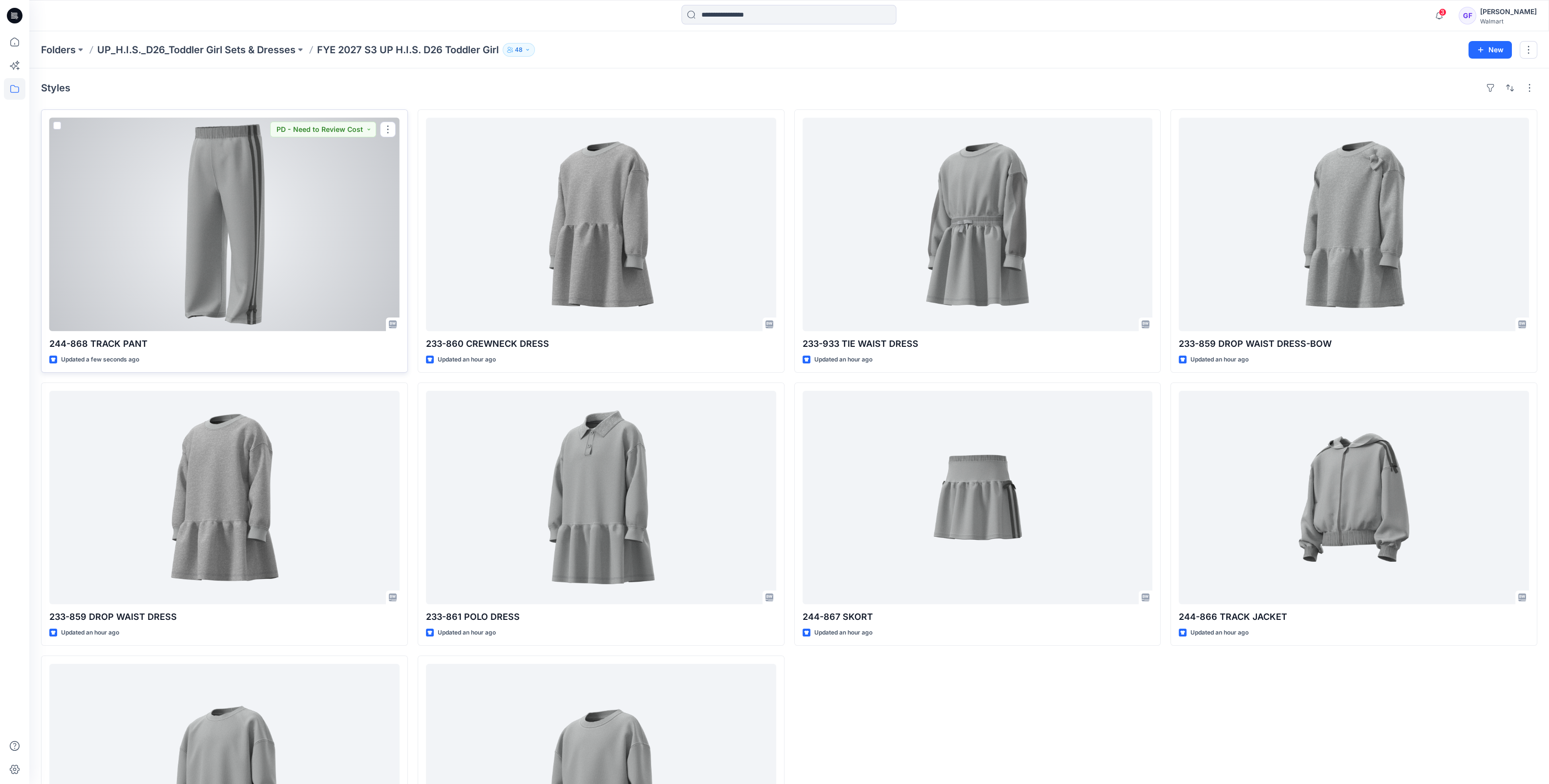
click at [303, 250] on div at bounding box center [225, 224] width 351 height 214
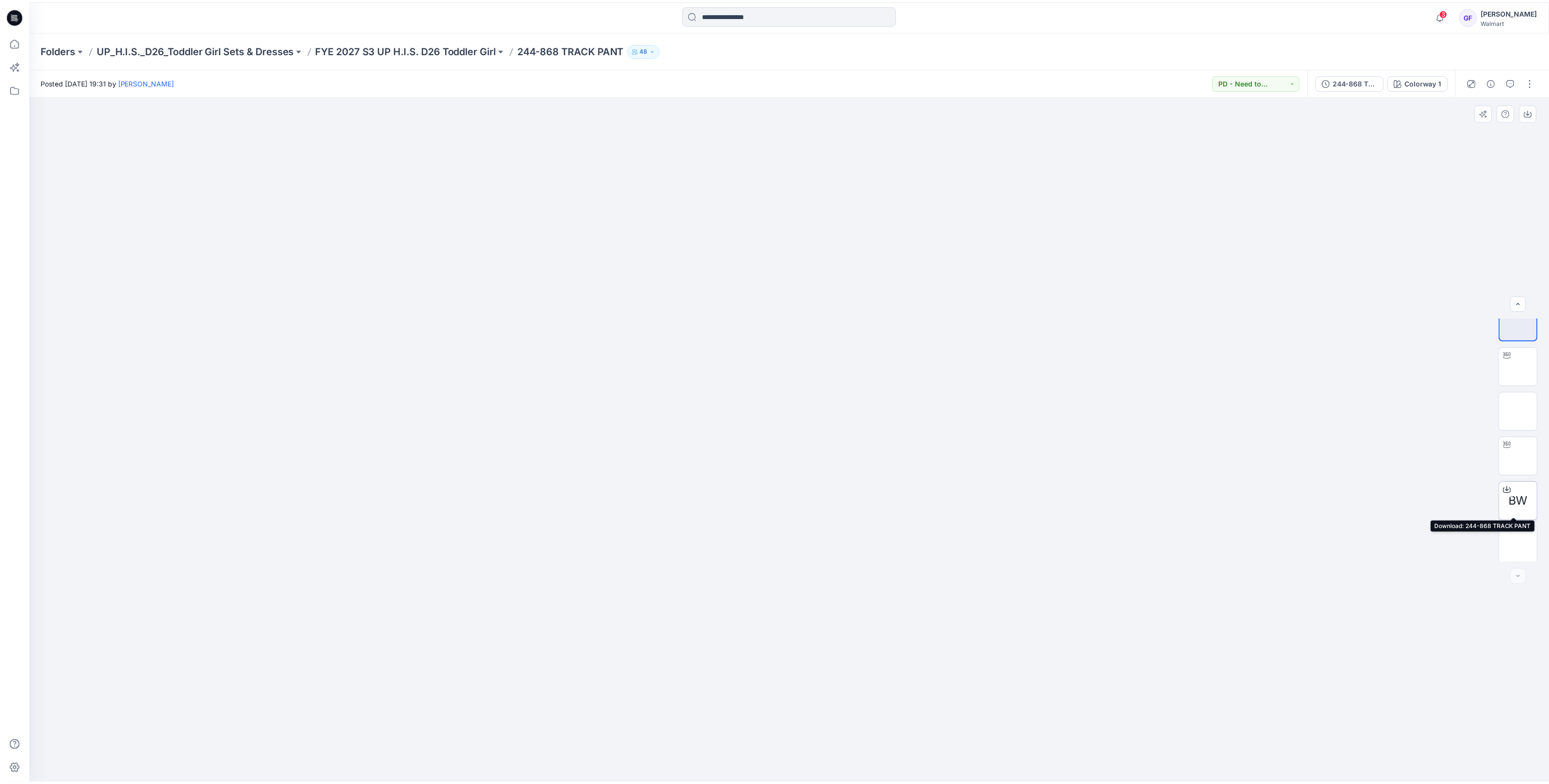
scroll to position [19, 0]
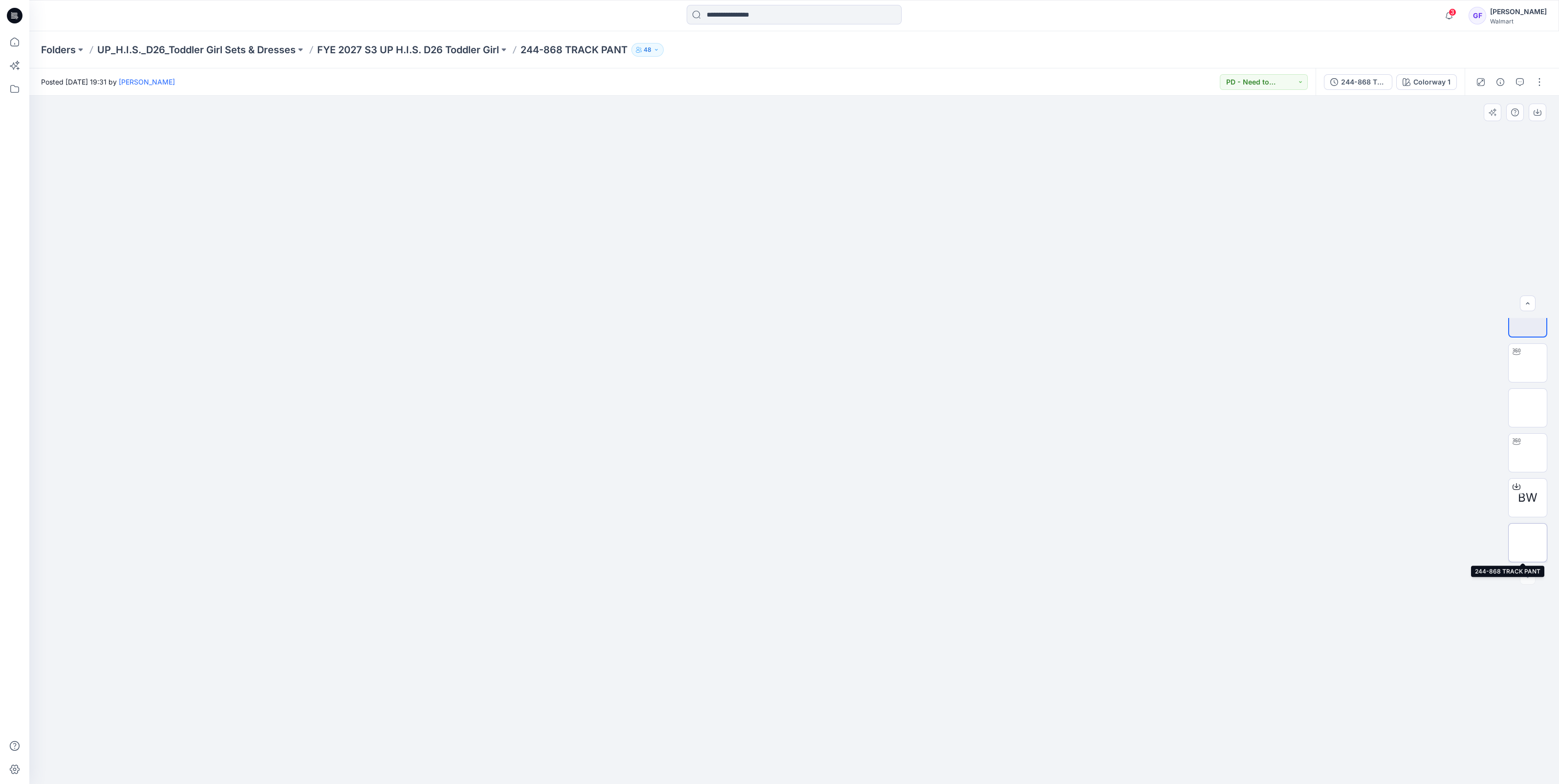
click at [1528, 543] on img at bounding box center [1528, 543] width 0 height 0
click at [1207, 291] on div at bounding box center [794, 439] width 1529 height 689
click at [427, 47] on p "FYE 2027 S3 UP H.I.S. D26 Toddler Girl" at bounding box center [408, 50] width 182 height 13
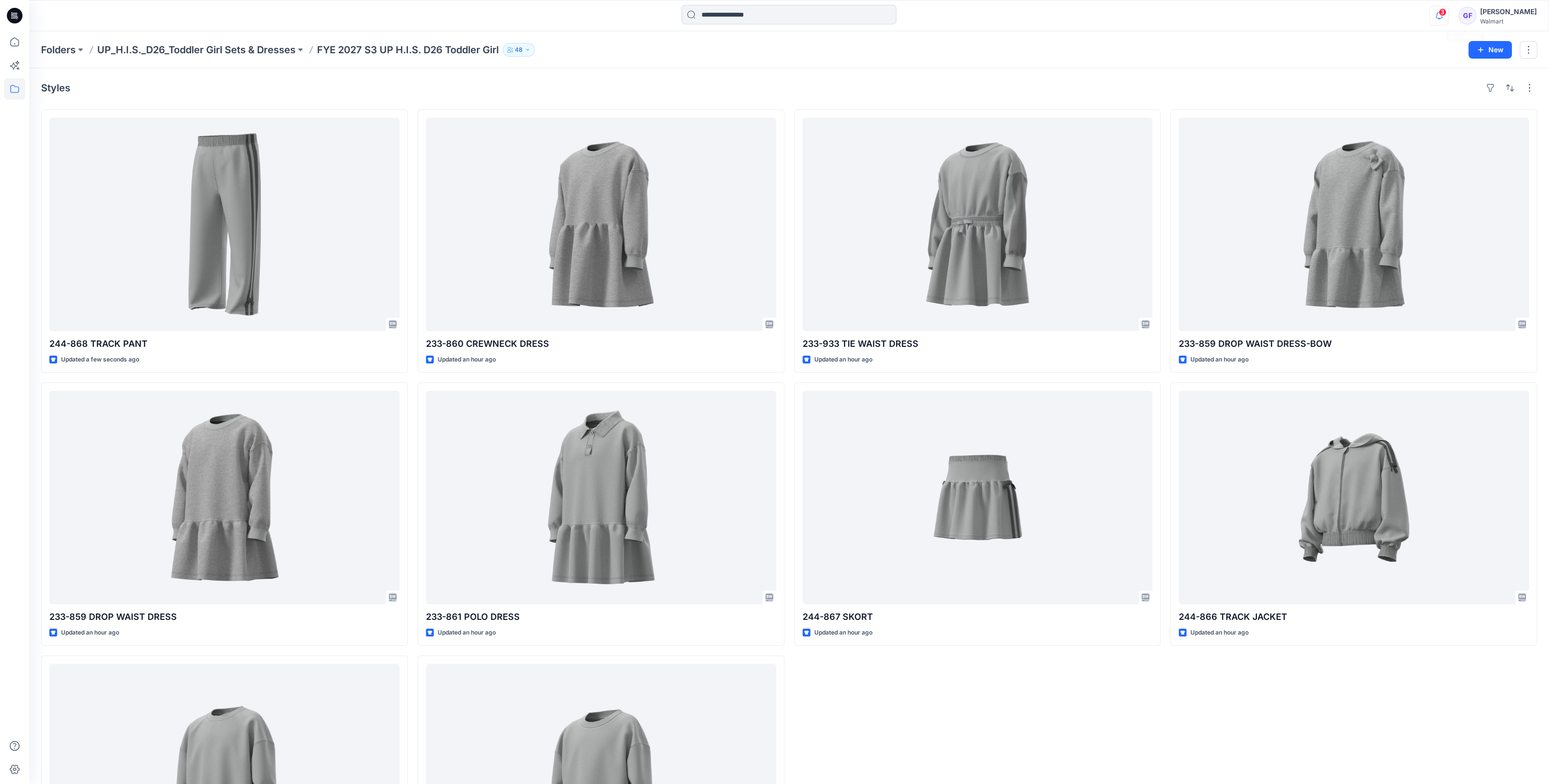
click at [1448, 10] on icon "button" at bounding box center [1439, 16] width 18 height 19
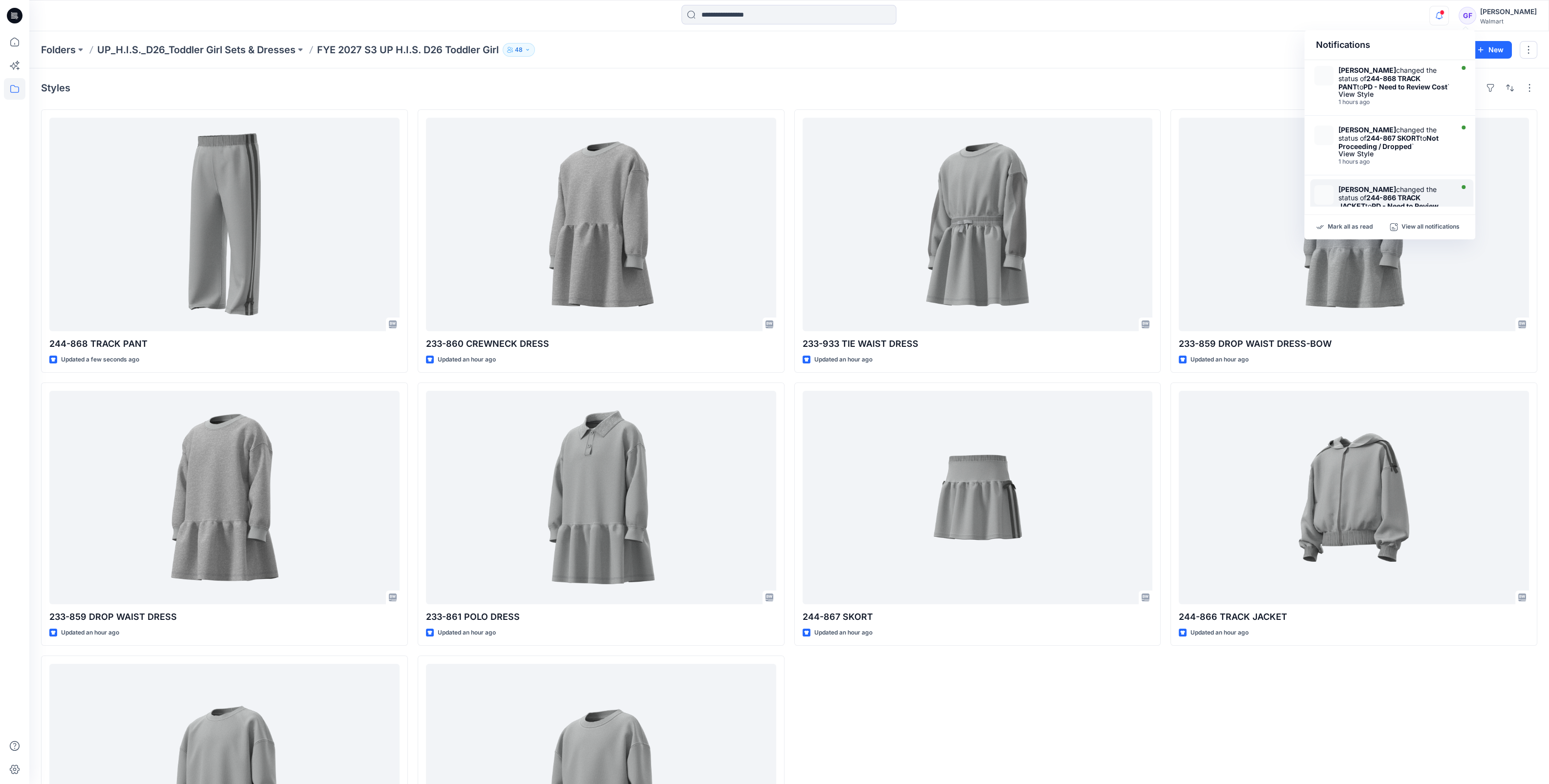
scroll to position [61, 0]
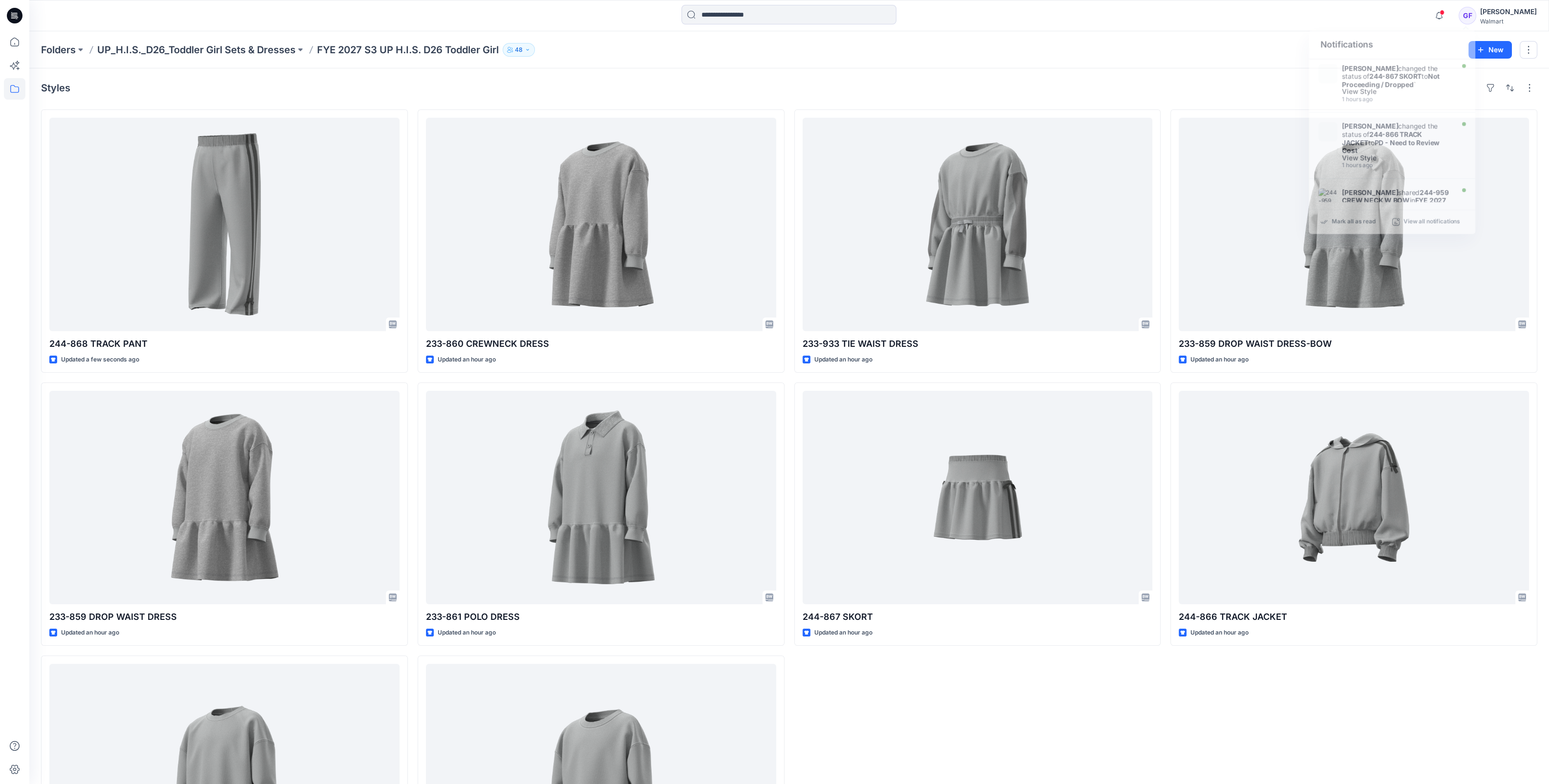
click at [1160, 80] on div "Styles" at bounding box center [789, 87] width 1496 height 16
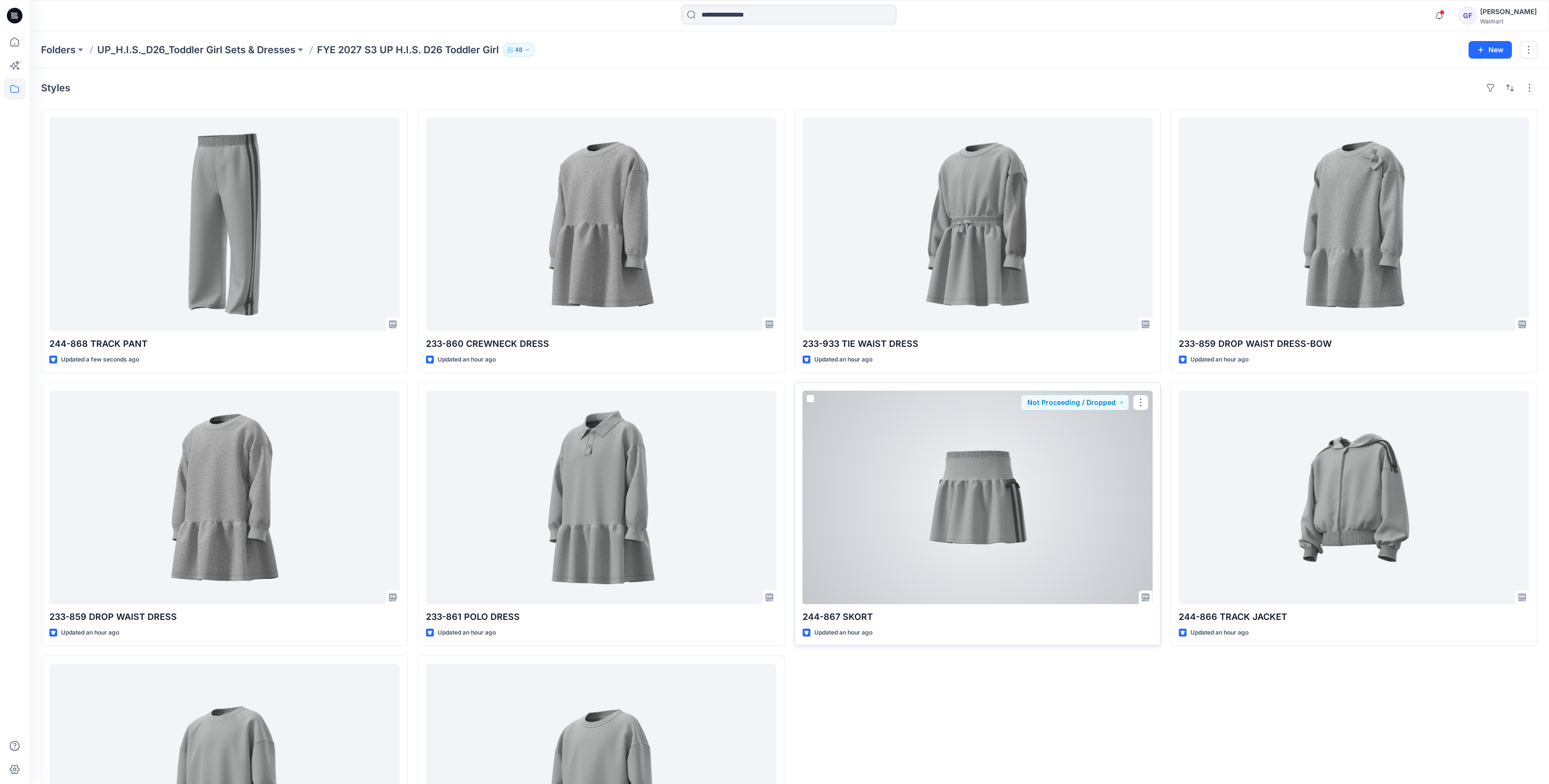
click at [967, 473] on div at bounding box center [978, 497] width 351 height 214
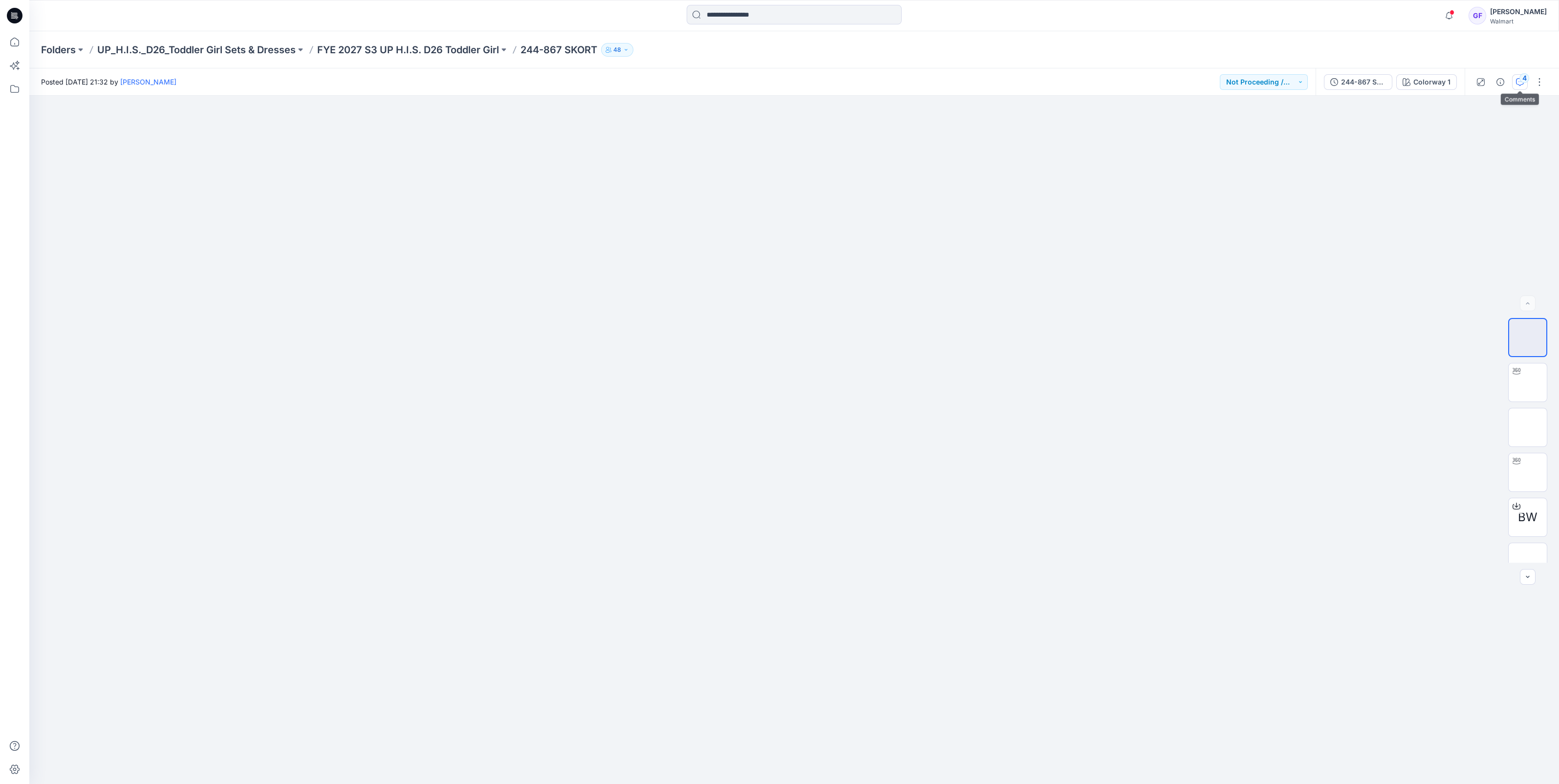
click at [1519, 81] on icon "button" at bounding box center [1520, 82] width 8 height 8
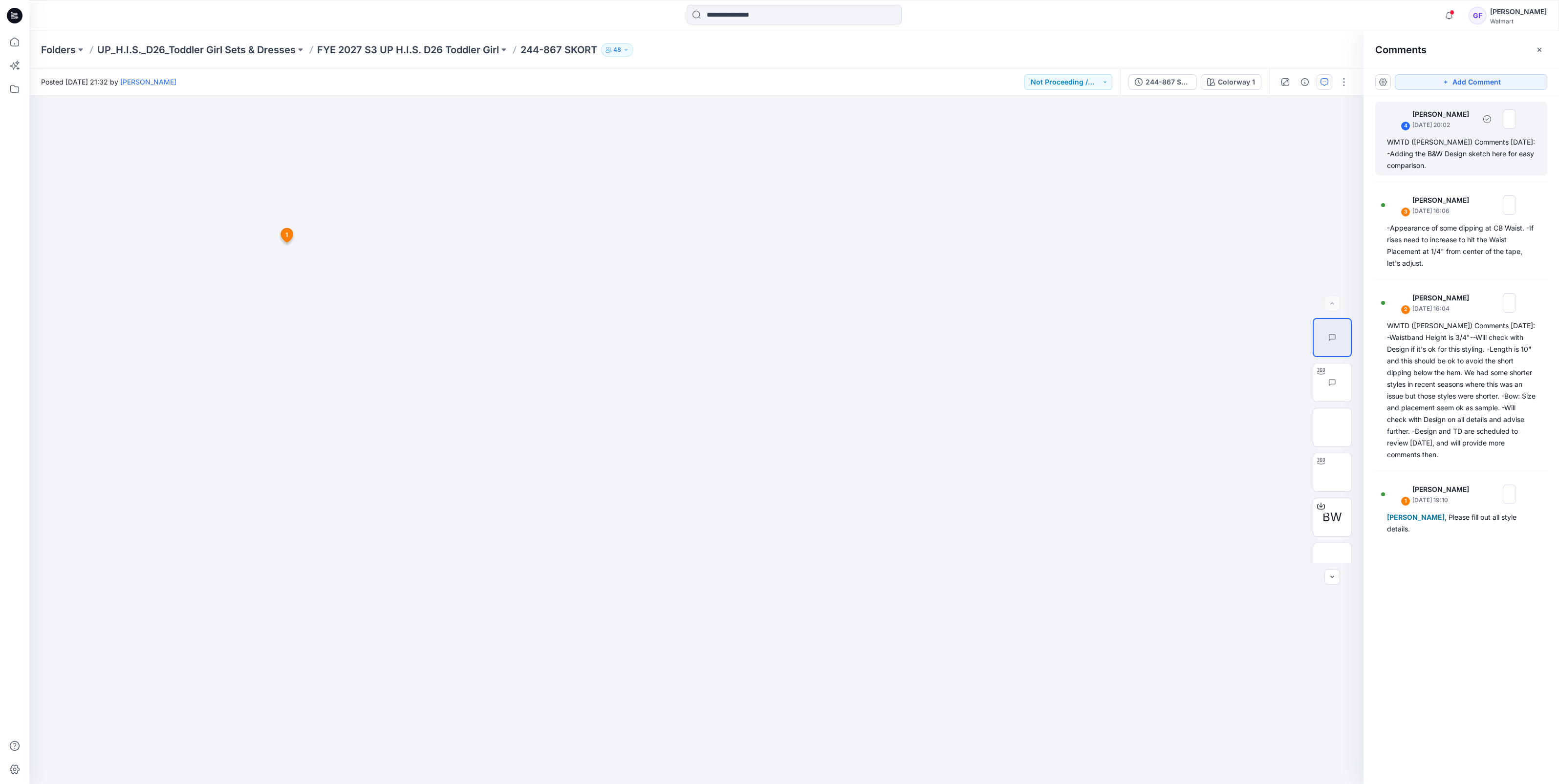
click at [1459, 156] on div "WMTD (Kristin) Comments 9.25.25: -Adding the B&W Design sketch here for easy co…" at bounding box center [1461, 154] width 149 height 36
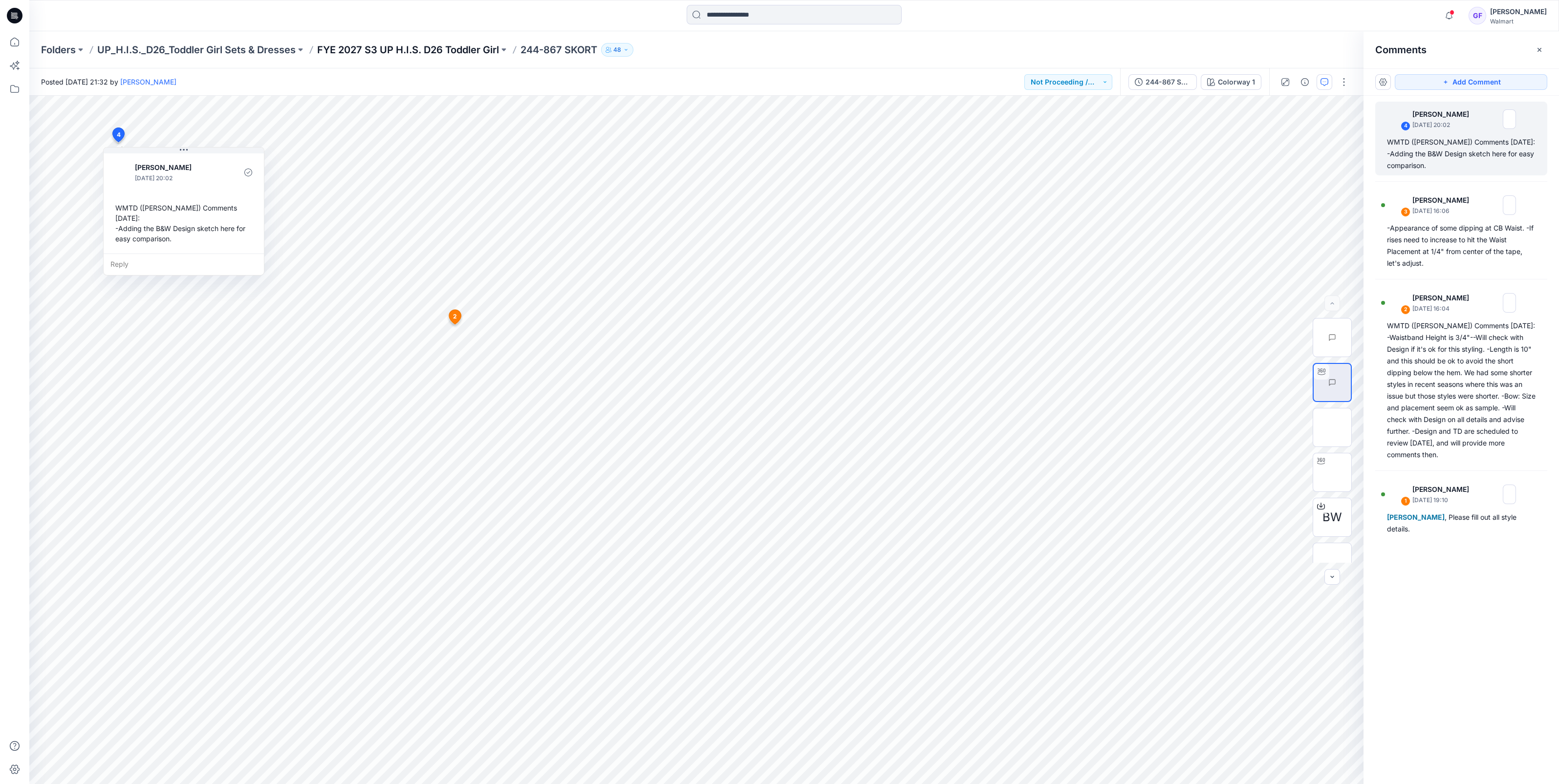
click at [403, 51] on p "FYE 2027 S3 UP H.I.S. D26 Toddler Girl" at bounding box center [408, 50] width 182 height 13
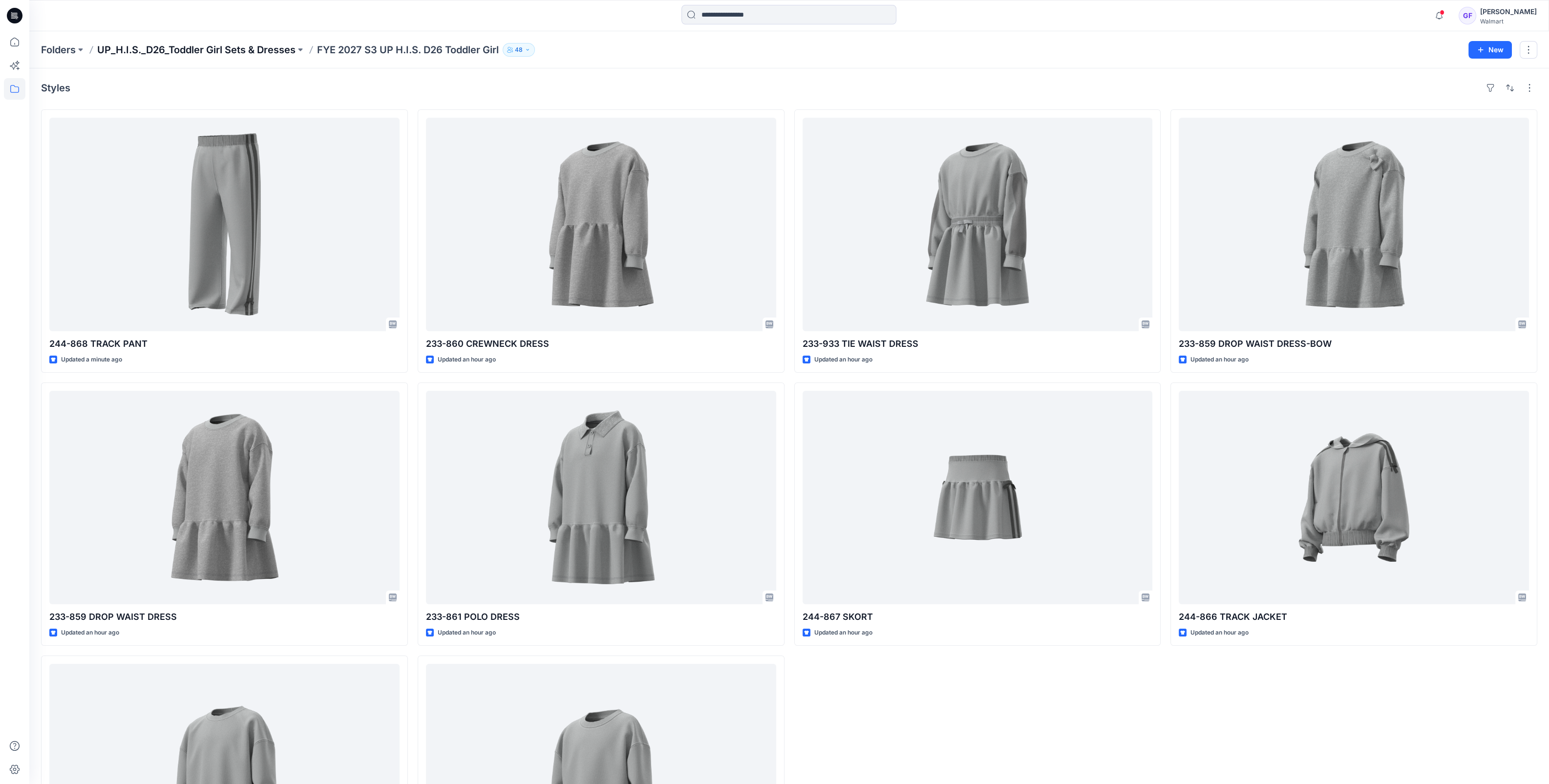
click at [214, 49] on p "UP_H.I.S._D26_Toddler Girl Sets & Dresses" at bounding box center [196, 50] width 198 height 13
